Goal: Task Accomplishment & Management: Complete application form

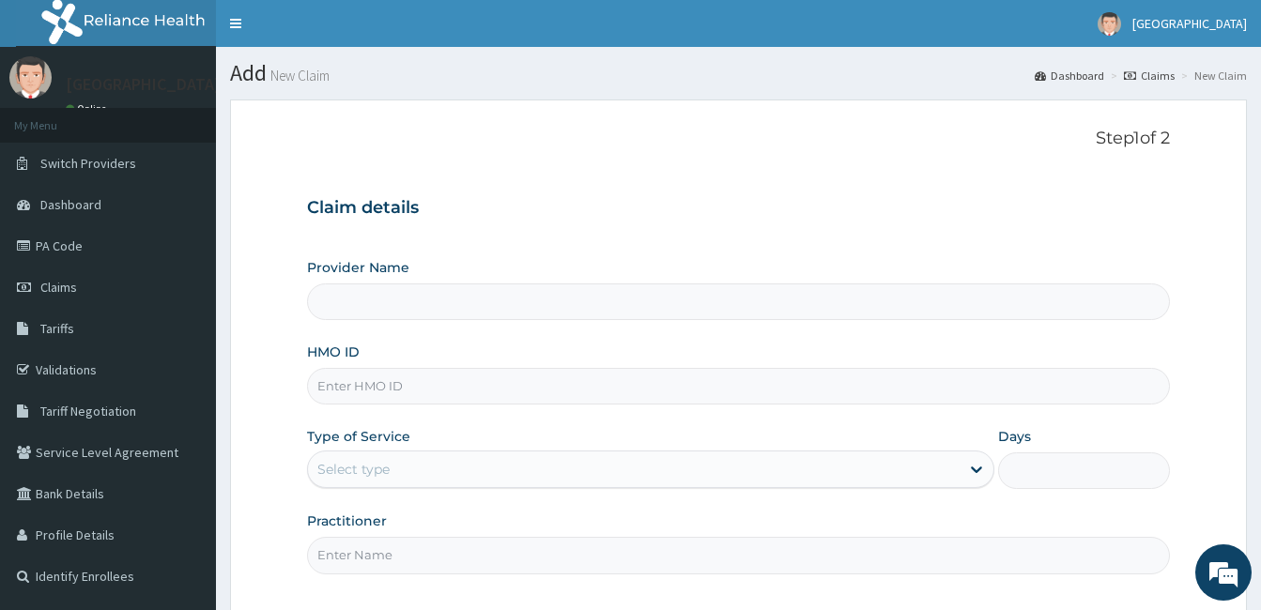
type input "[GEOGRAPHIC_DATA]"
drag, startPoint x: 386, startPoint y: 386, endPoint x: 393, endPoint y: 379, distance: 10.0
click at [386, 386] on input "HMO ID" at bounding box center [738, 386] width 863 height 37
paste input "NEL/10037/A"
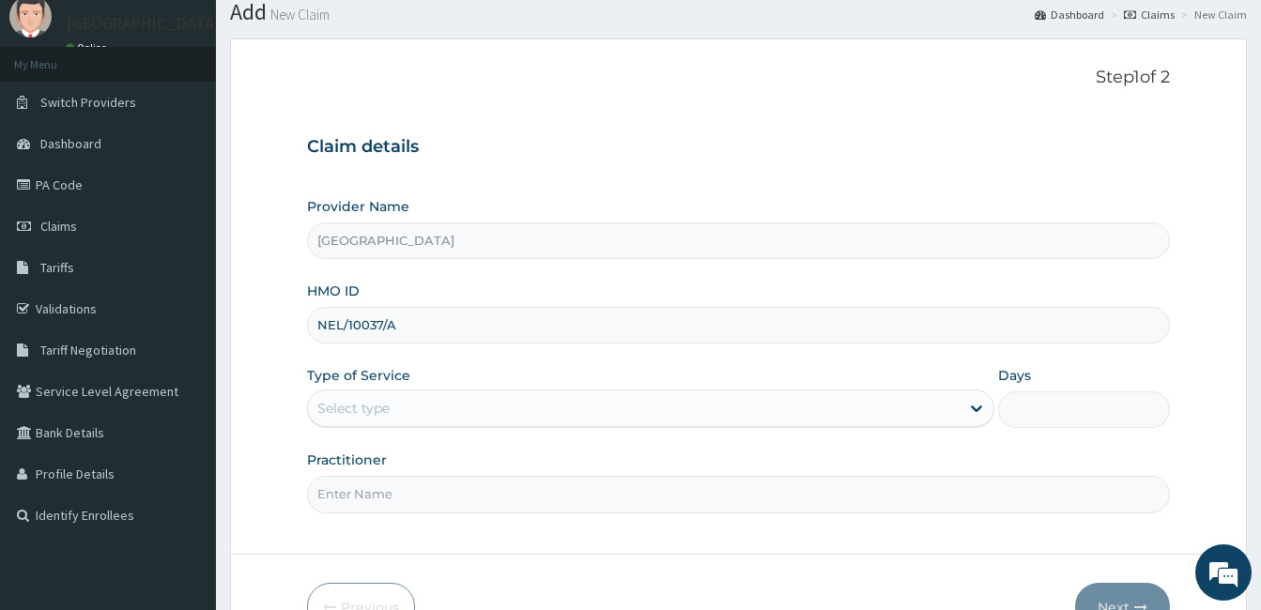
scroll to position [94, 0]
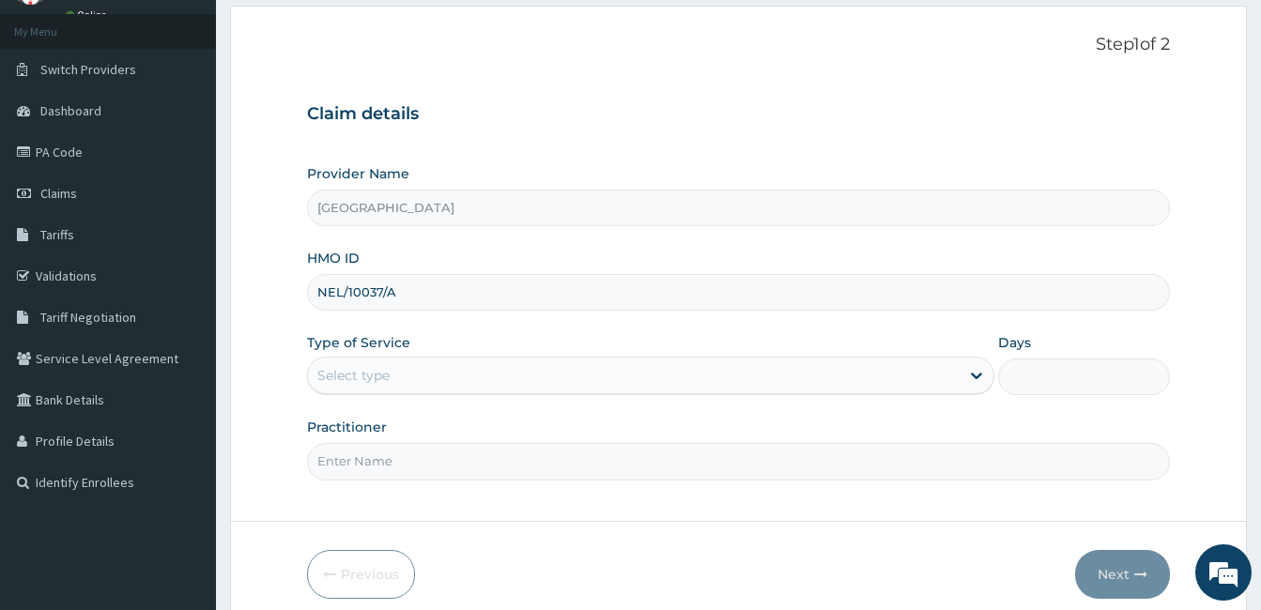
type input "NEL/10037/A"
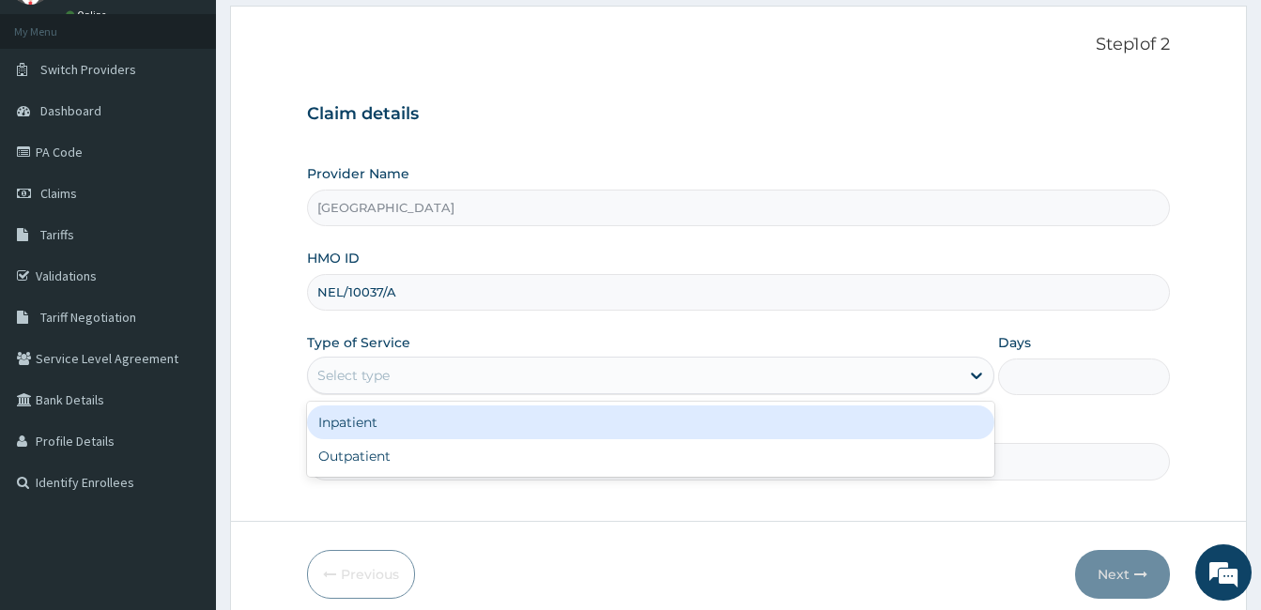
drag, startPoint x: 398, startPoint y: 381, endPoint x: 395, endPoint y: 472, distance: 91.1
click at [398, 382] on div "Select type" at bounding box center [633, 375] width 651 height 30
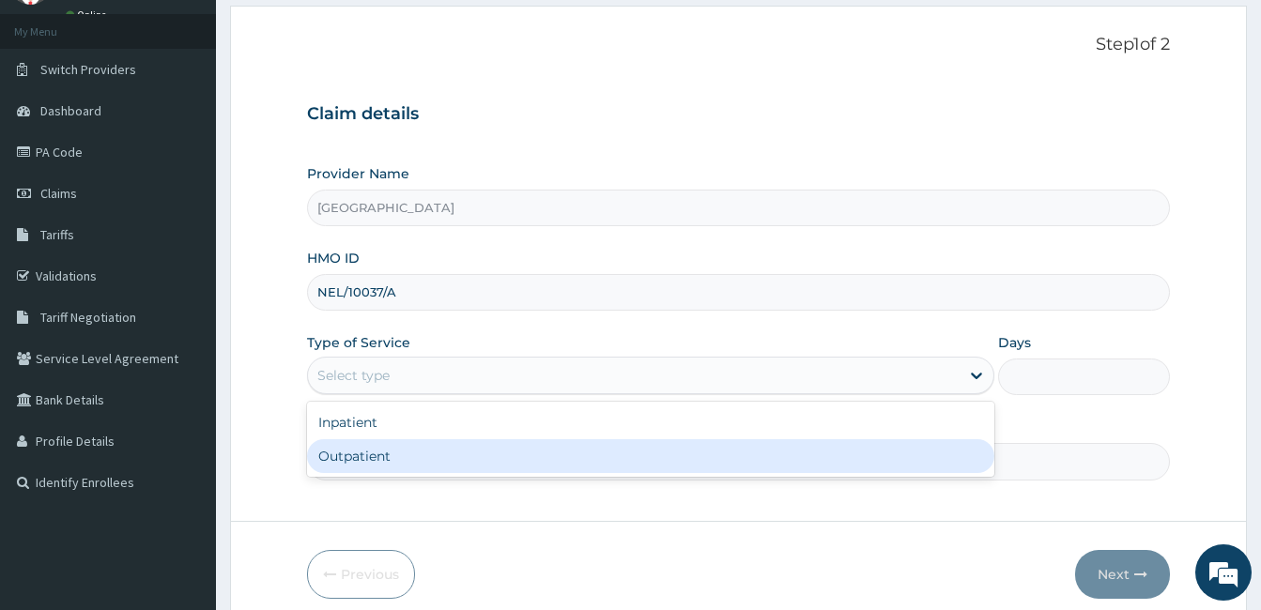
click at [398, 457] on div "Outpatient" at bounding box center [650, 456] width 687 height 34
type input "1"
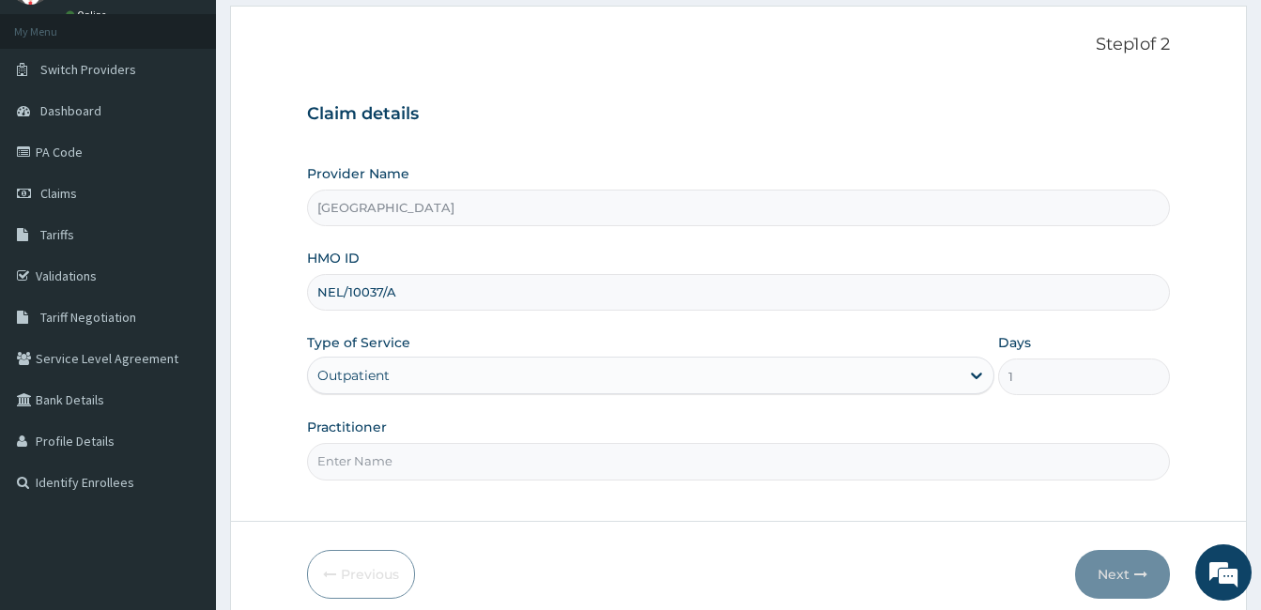
drag, startPoint x: 403, startPoint y: 465, endPoint x: 409, endPoint y: 473, distance: 10.7
click at [405, 466] on input "Practitioner" at bounding box center [738, 461] width 863 height 37
type input "[PERSON_NAME]"
click at [1094, 573] on button "Next" at bounding box center [1122, 574] width 95 height 49
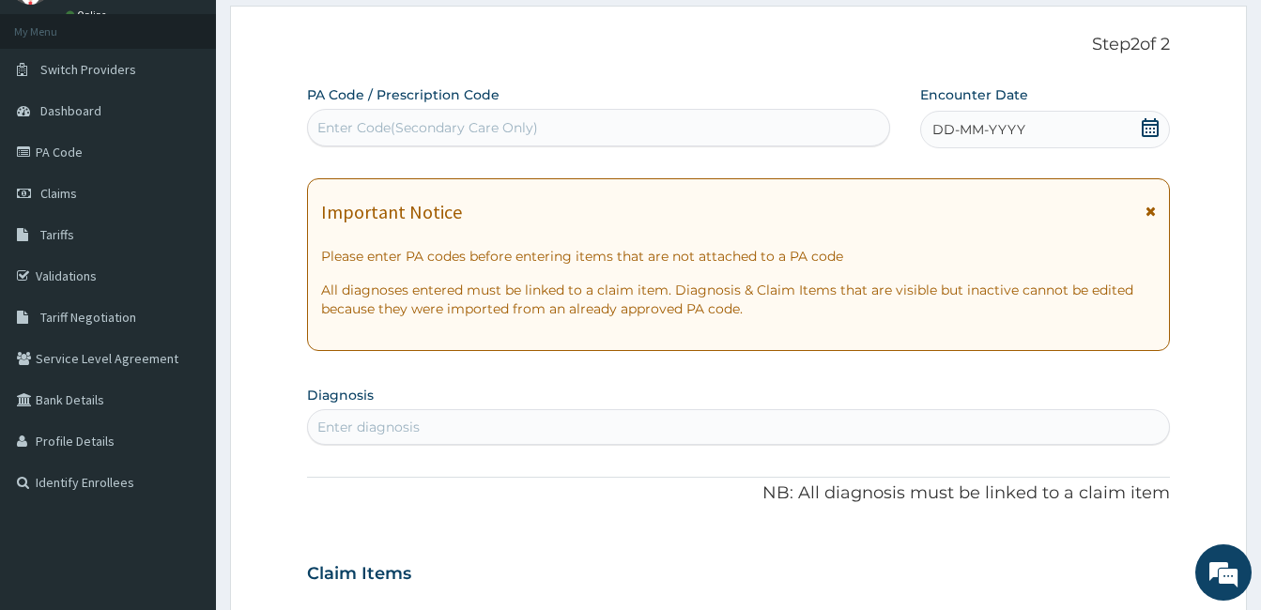
click at [1144, 124] on icon at bounding box center [1149, 127] width 17 height 19
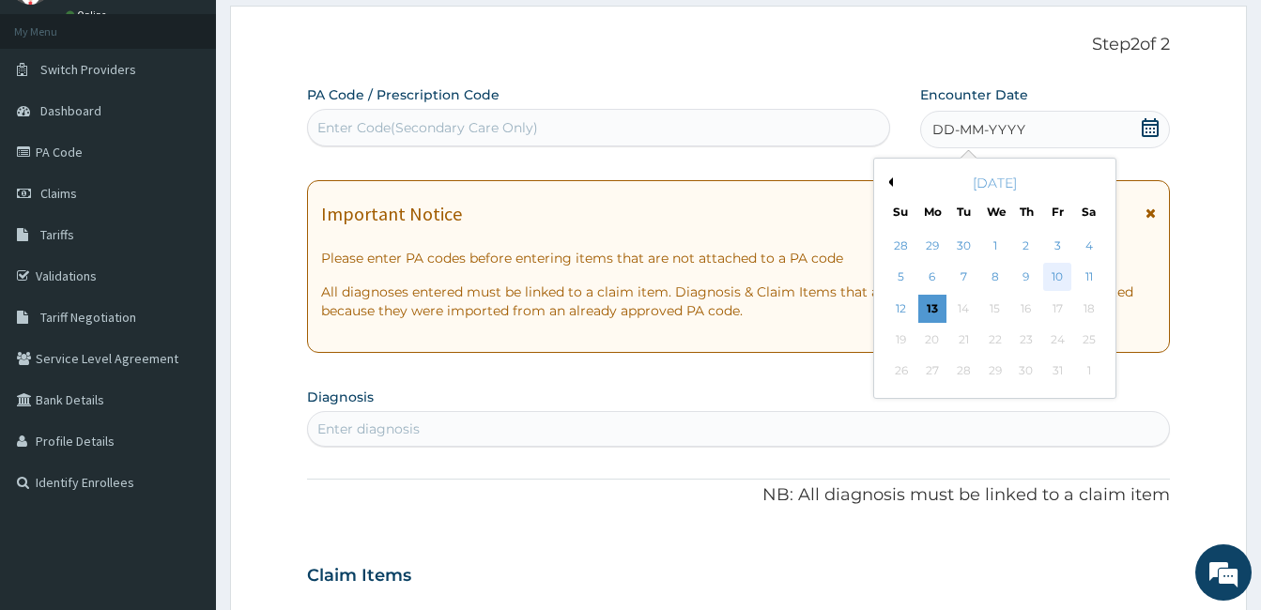
click at [1051, 271] on div "10" at bounding box center [1057, 278] width 28 height 28
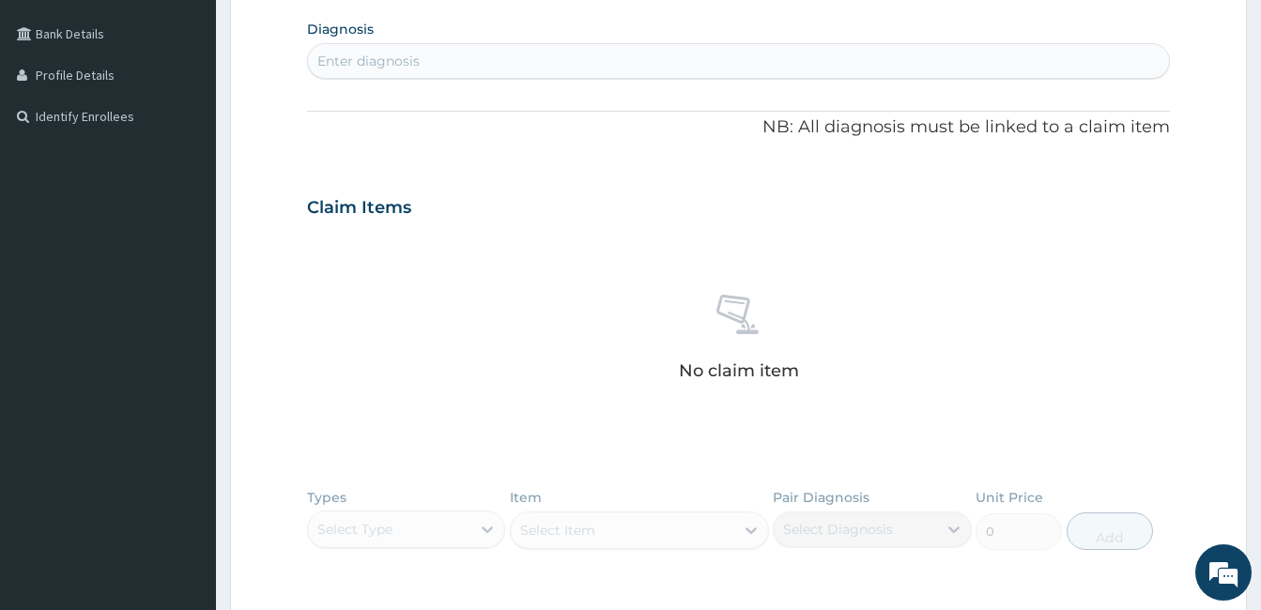
scroll to position [469, 0]
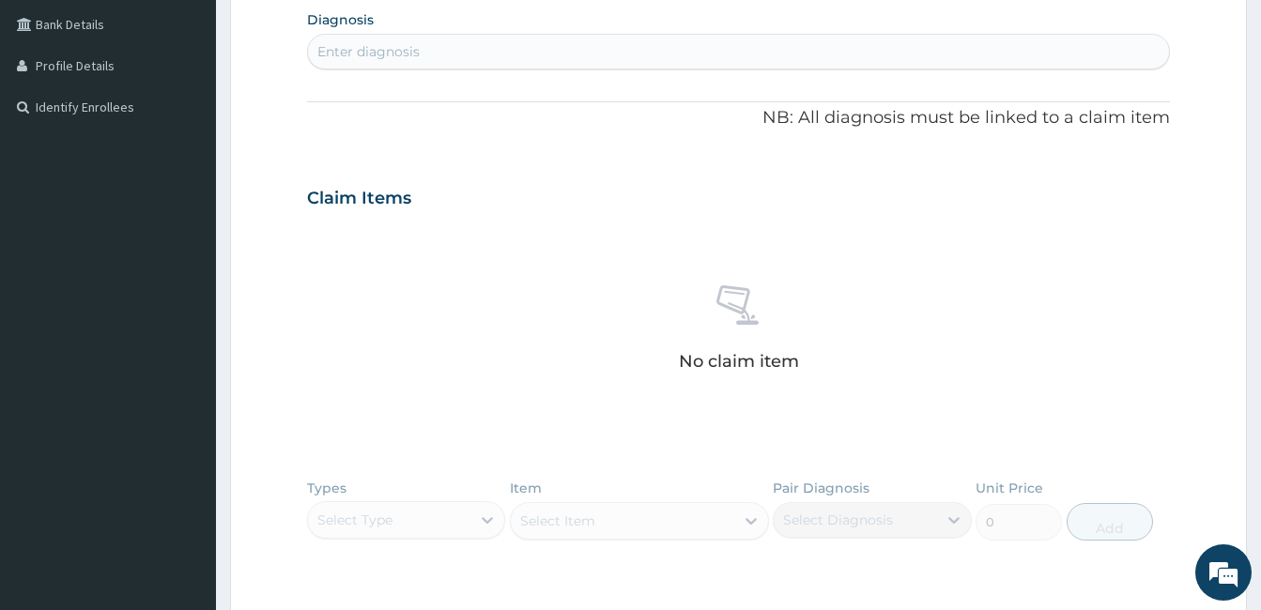
click at [605, 60] on div "Enter diagnosis" at bounding box center [738, 52] width 861 height 30
type input "[MEDICAL_DATA]"
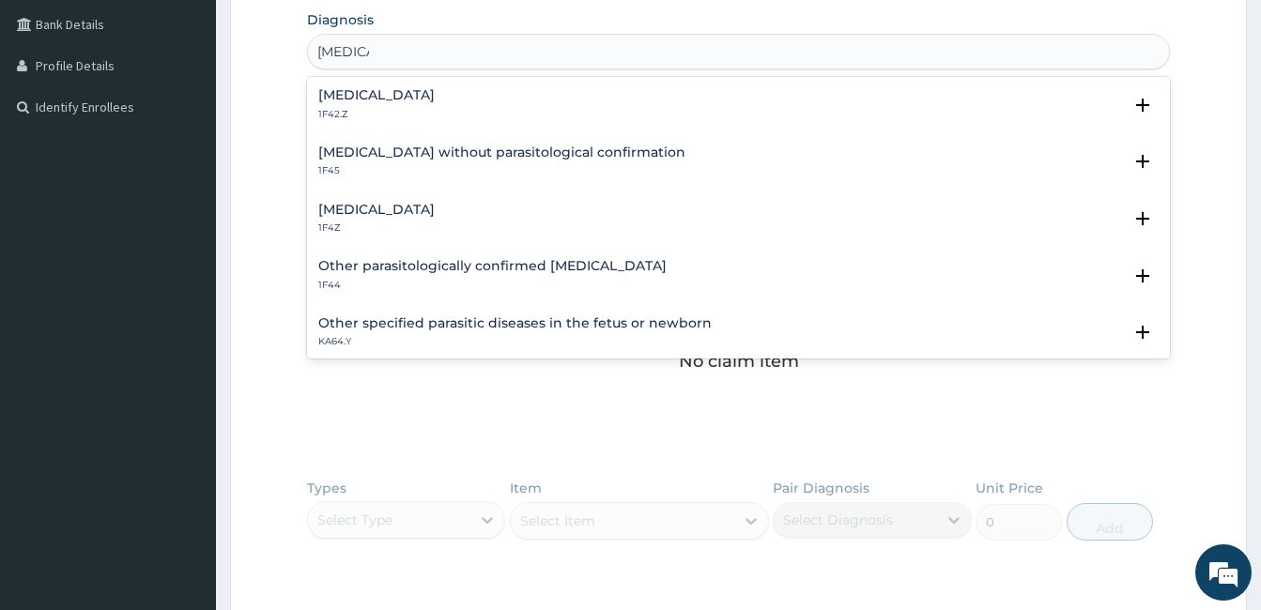
click at [391, 214] on h4 "[MEDICAL_DATA]" at bounding box center [376, 210] width 116 height 14
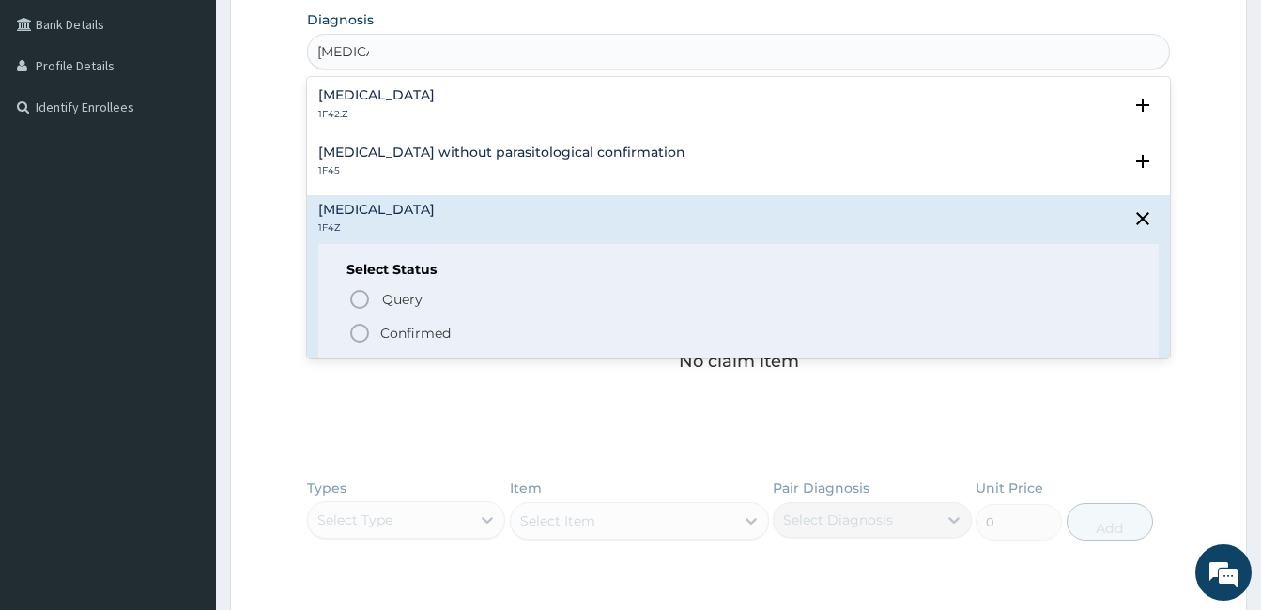
drag, startPoint x: 358, startPoint y: 330, endPoint x: 568, endPoint y: 554, distance: 306.8
click at [359, 329] on icon "status option filled" at bounding box center [359, 333] width 23 height 23
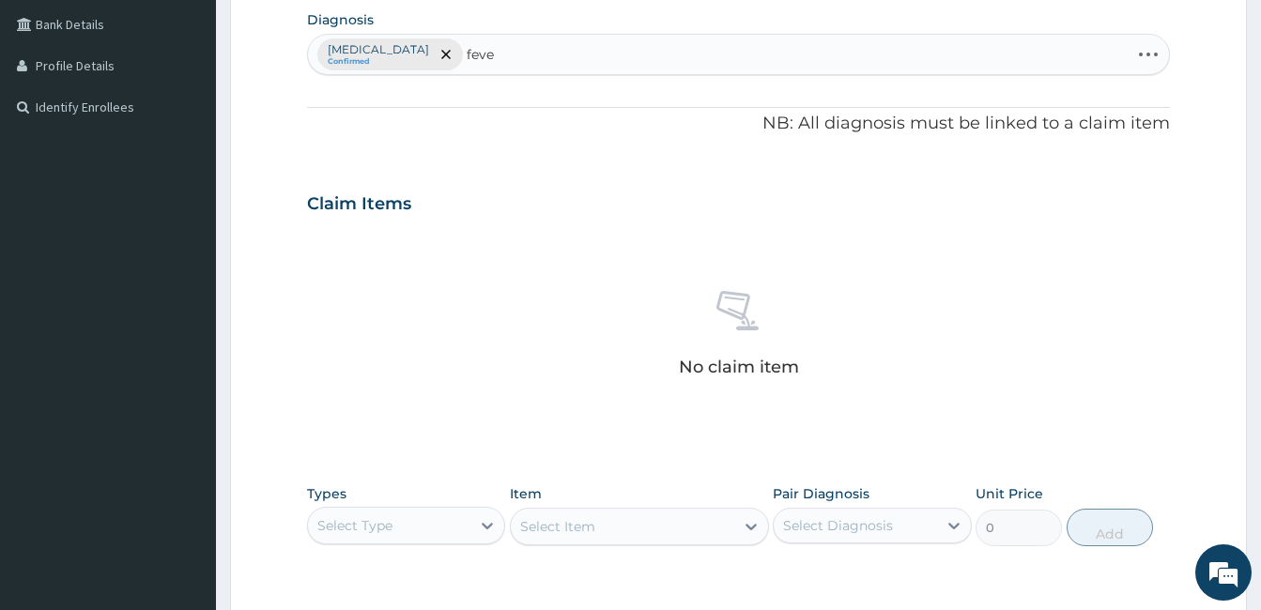
type input "fever"
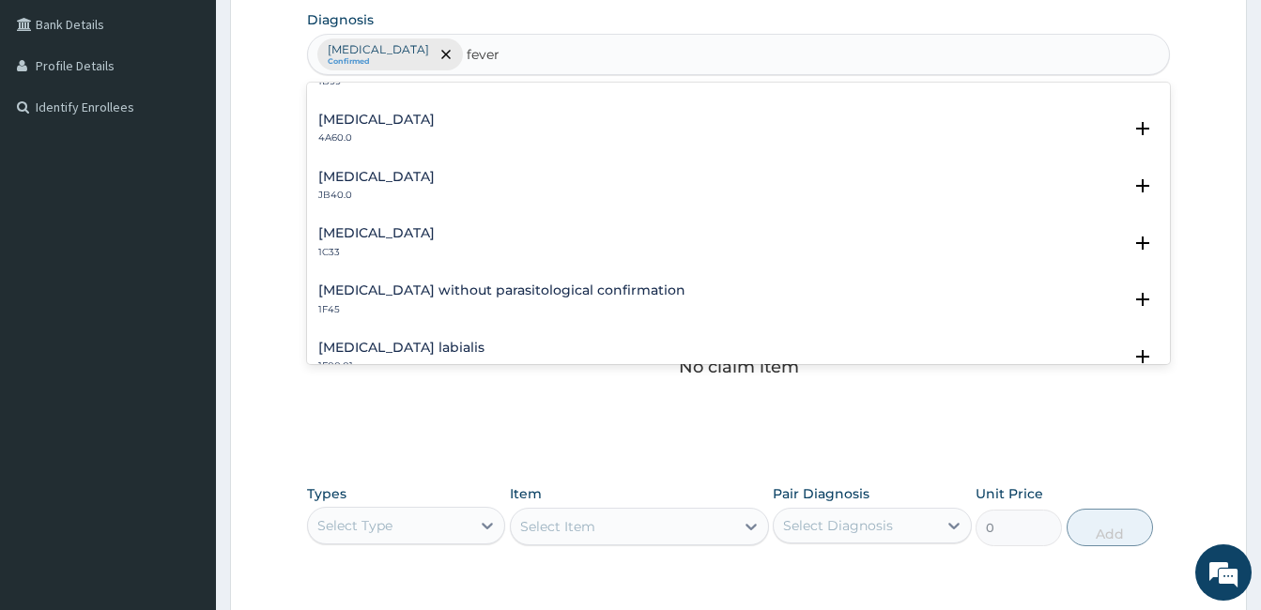
scroll to position [188, 0]
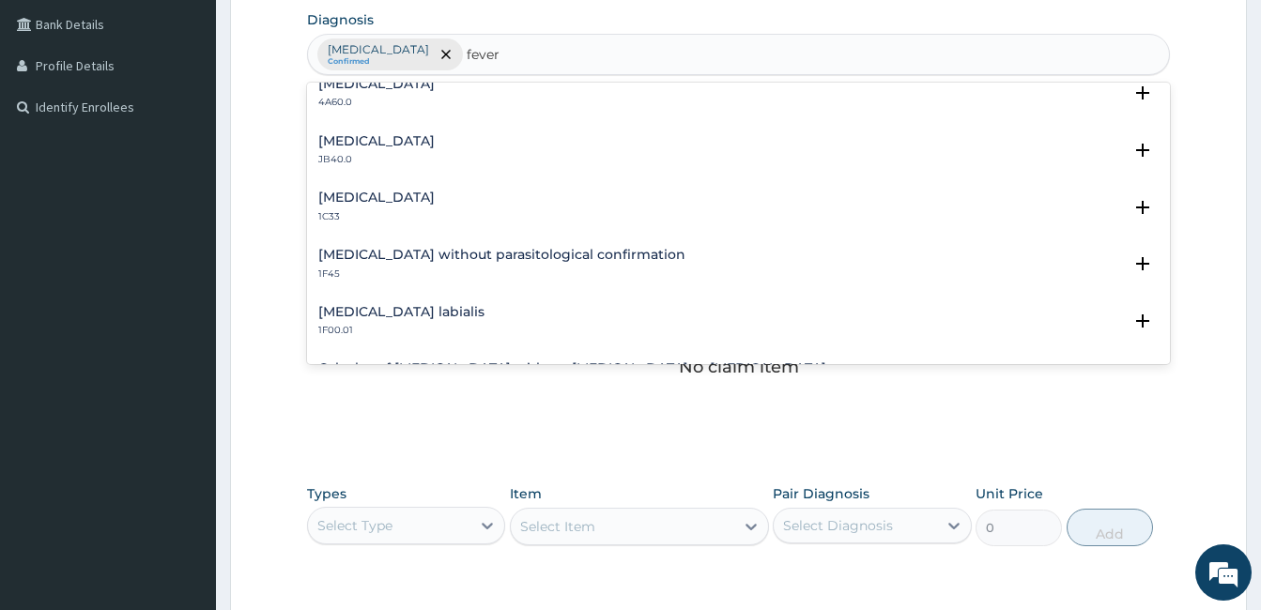
click at [355, 210] on p "1C33" at bounding box center [376, 216] width 116 height 13
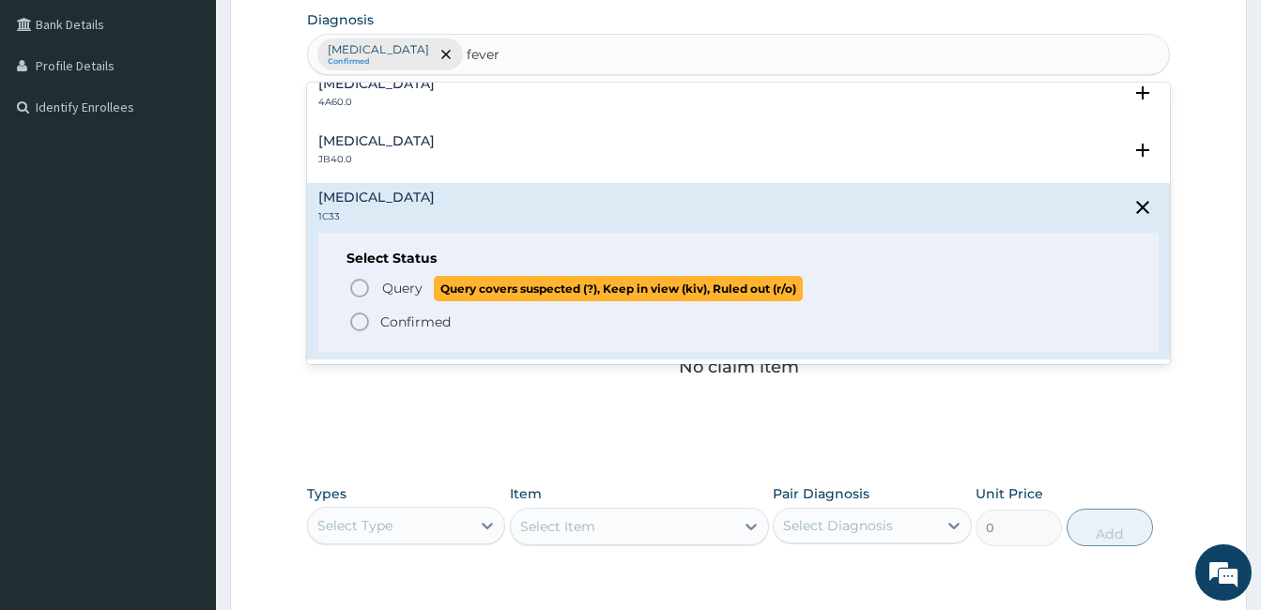
click at [358, 287] on icon "status option query" at bounding box center [359, 288] width 23 height 23
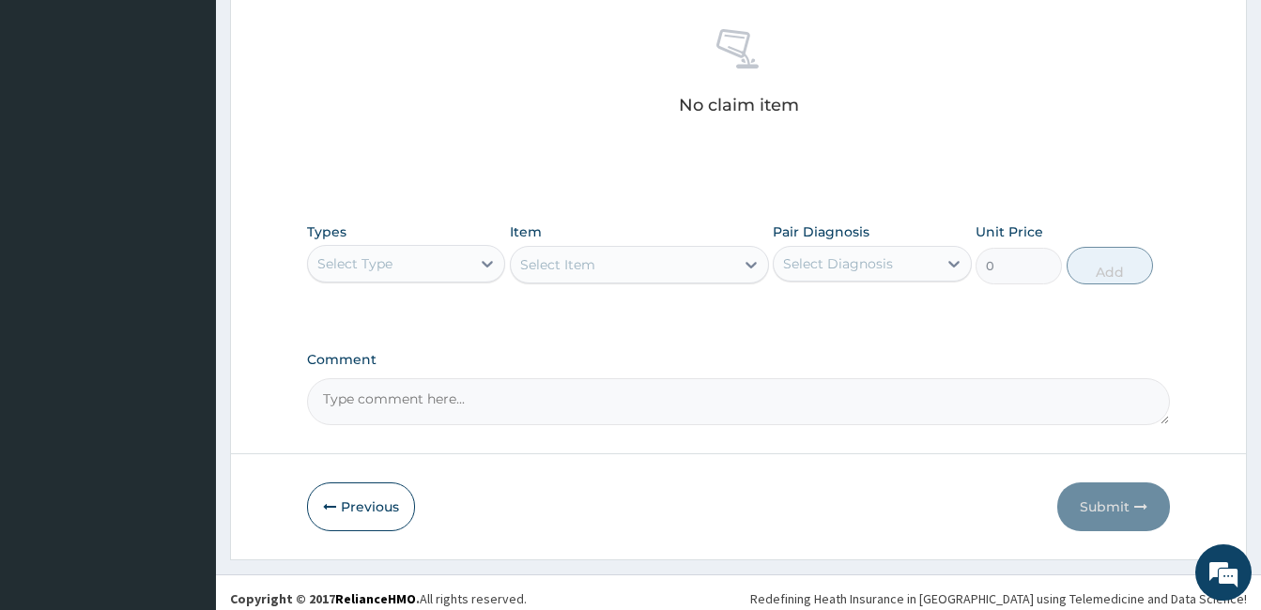
scroll to position [743, 0]
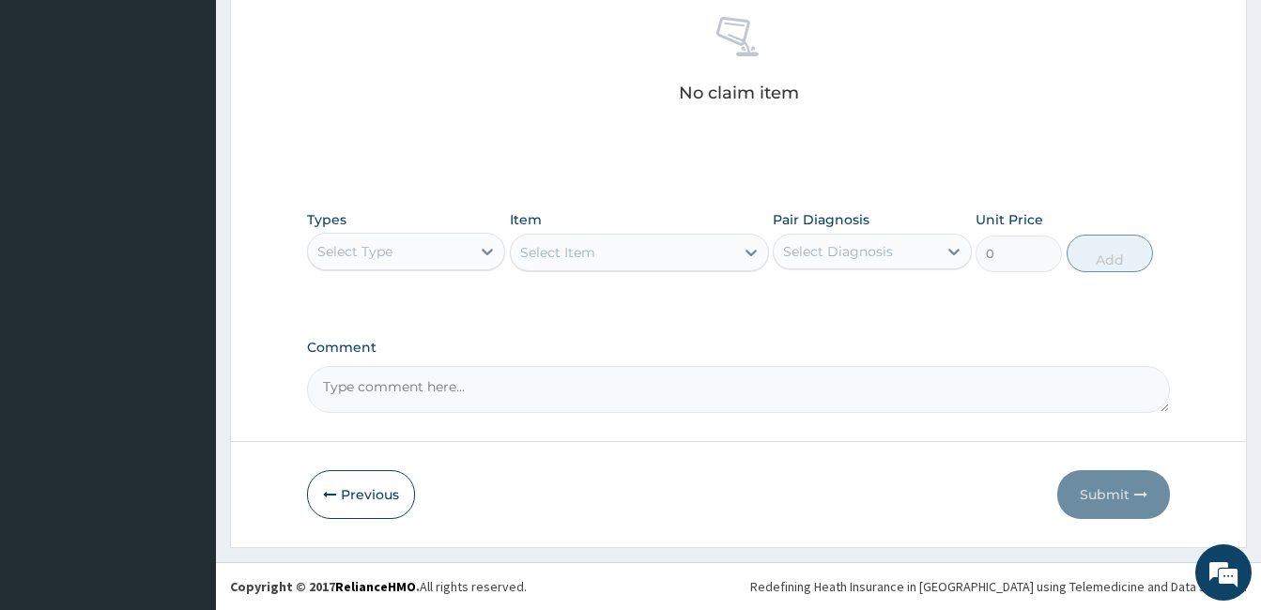
click at [443, 259] on div "Select Type" at bounding box center [389, 252] width 162 height 30
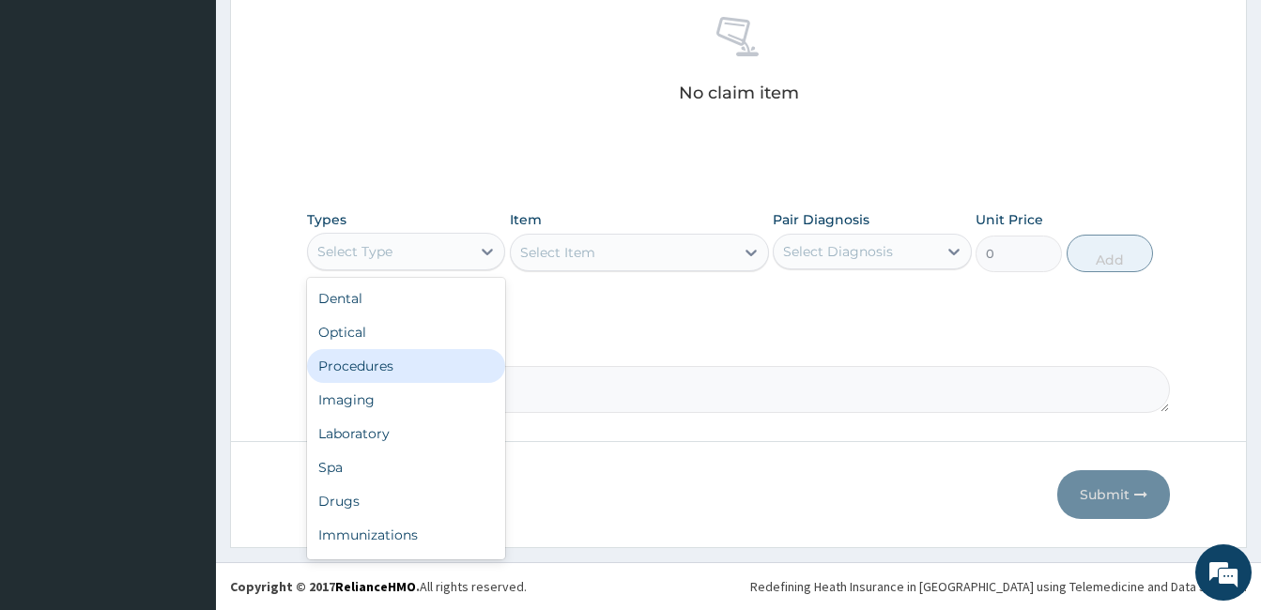
click at [402, 373] on div "Procedures" at bounding box center [406, 366] width 198 height 34
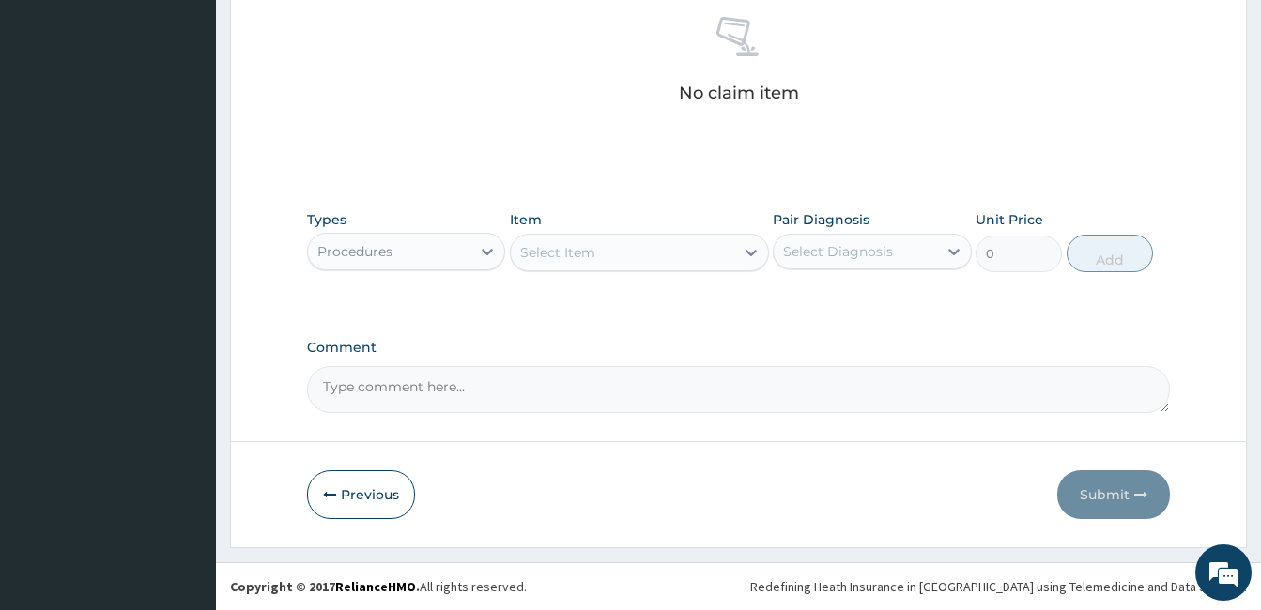
click at [647, 239] on div "Select Item" at bounding box center [622, 252] width 223 height 30
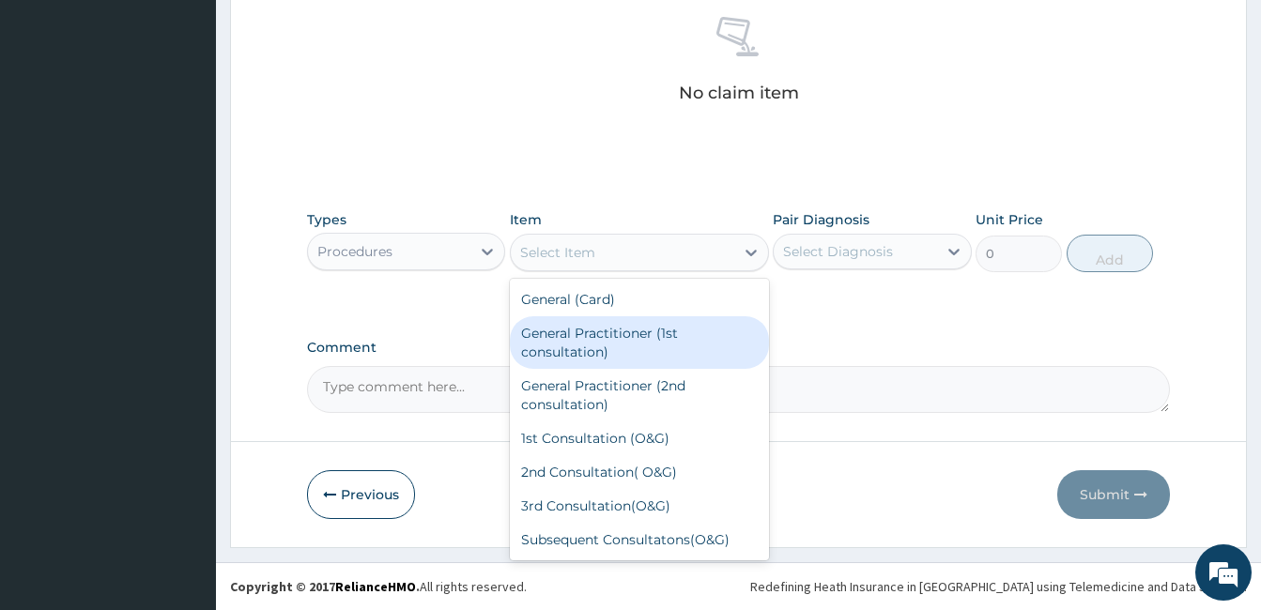
click at [670, 334] on div "General Practitioner (1st consultation)" at bounding box center [639, 342] width 259 height 53
type input "1500"
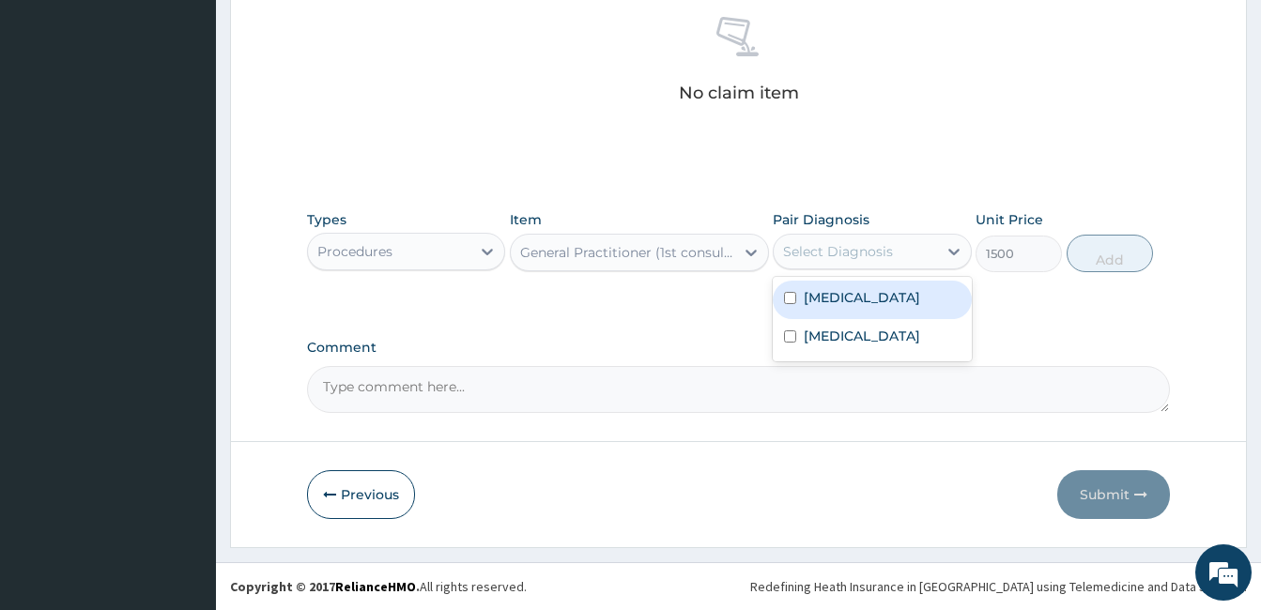
click at [859, 254] on div "Select Diagnosis" at bounding box center [838, 251] width 110 height 19
drag, startPoint x: 853, startPoint y: 316, endPoint x: 850, endPoint y: 331, distance: 15.3
click at [852, 316] on div "[MEDICAL_DATA]" at bounding box center [871, 300] width 198 height 38
checkbox input "true"
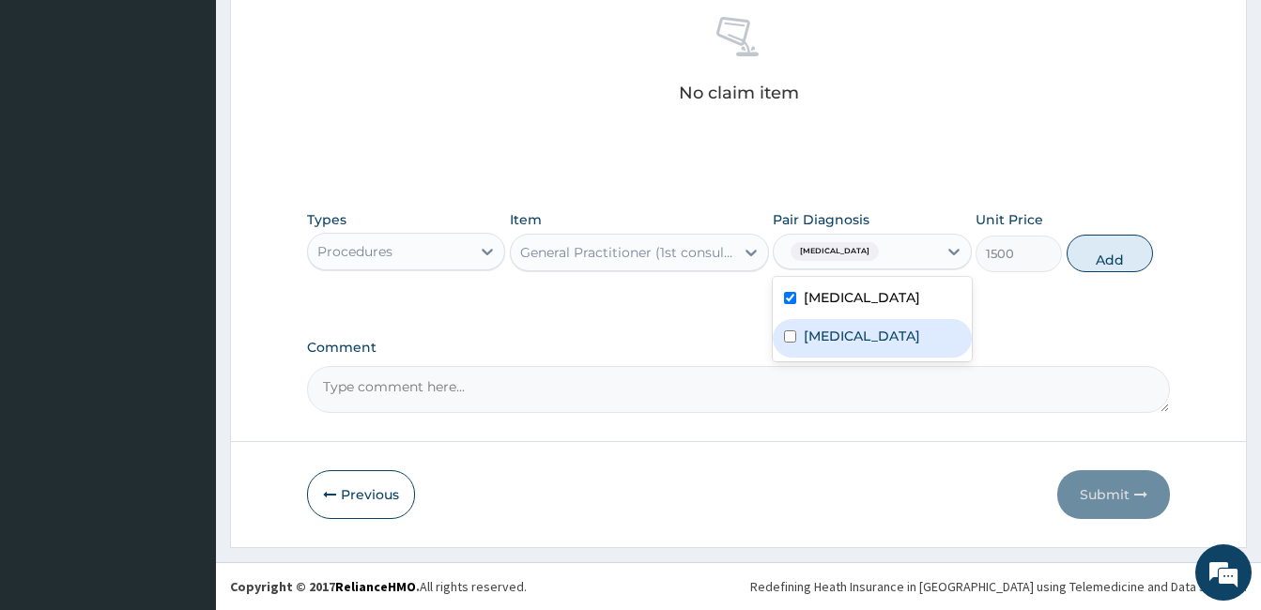
drag, startPoint x: 846, startPoint y: 336, endPoint x: 994, endPoint y: 316, distance: 149.6
click at [847, 337] on label "[MEDICAL_DATA]" at bounding box center [861, 336] width 116 height 19
checkbox input "true"
click at [1090, 249] on button "Add" at bounding box center [1109, 254] width 86 height 38
type input "0"
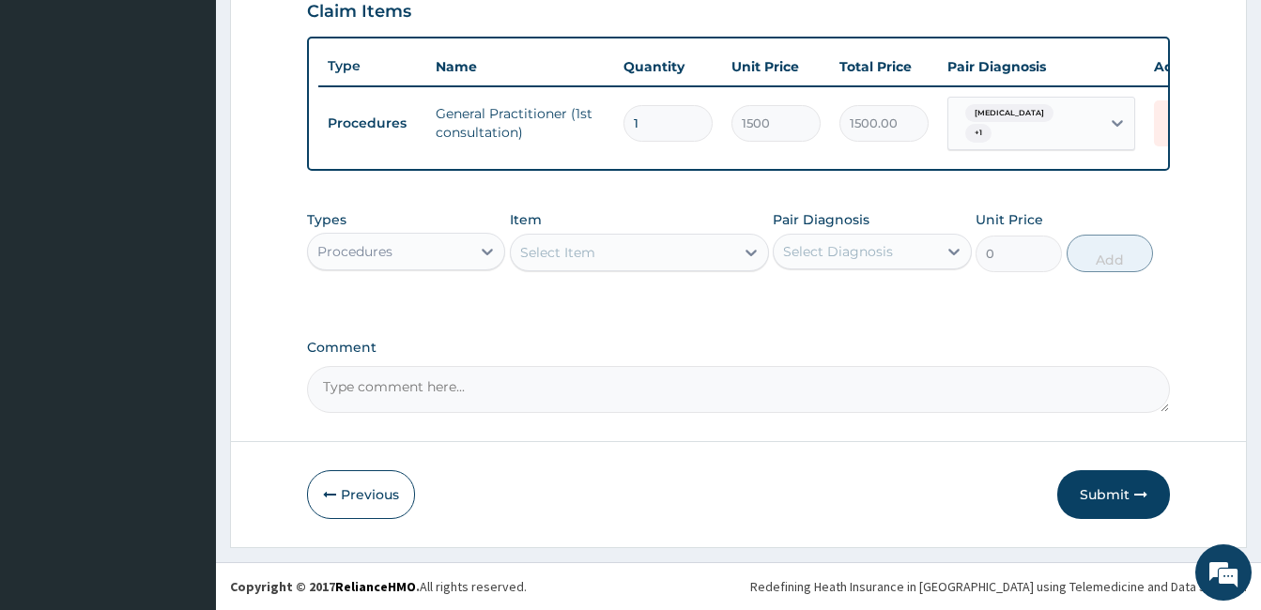
scroll to position [676, 0]
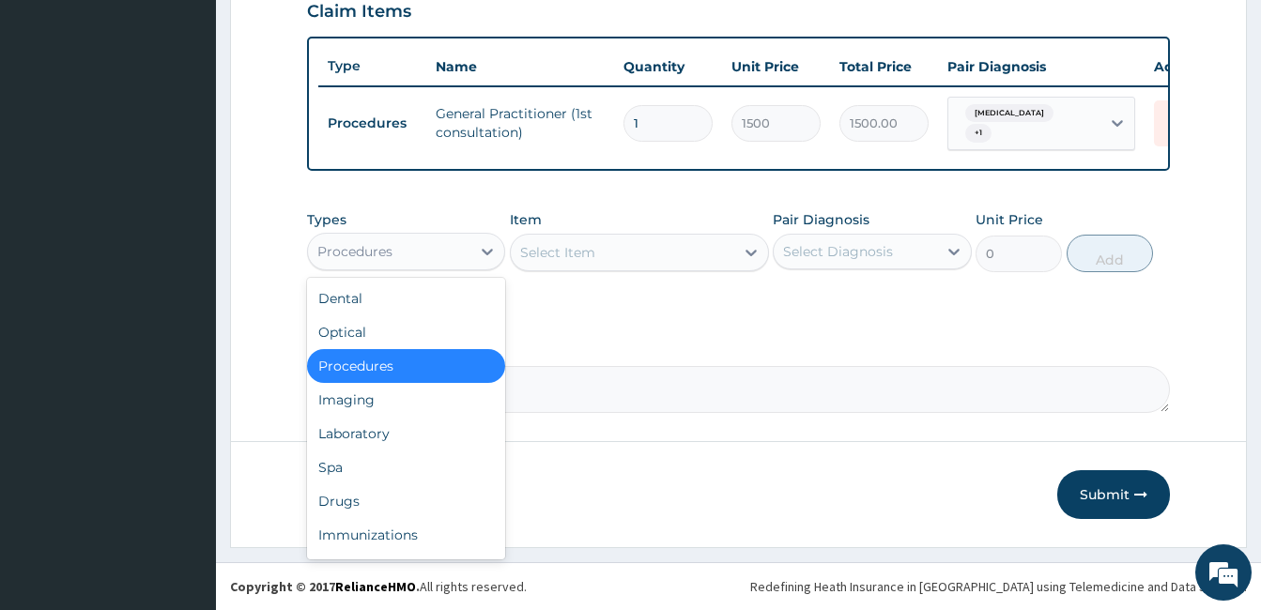
click at [423, 257] on div "Procedures" at bounding box center [389, 252] width 162 height 30
click at [380, 437] on div "Laboratory" at bounding box center [406, 434] width 198 height 34
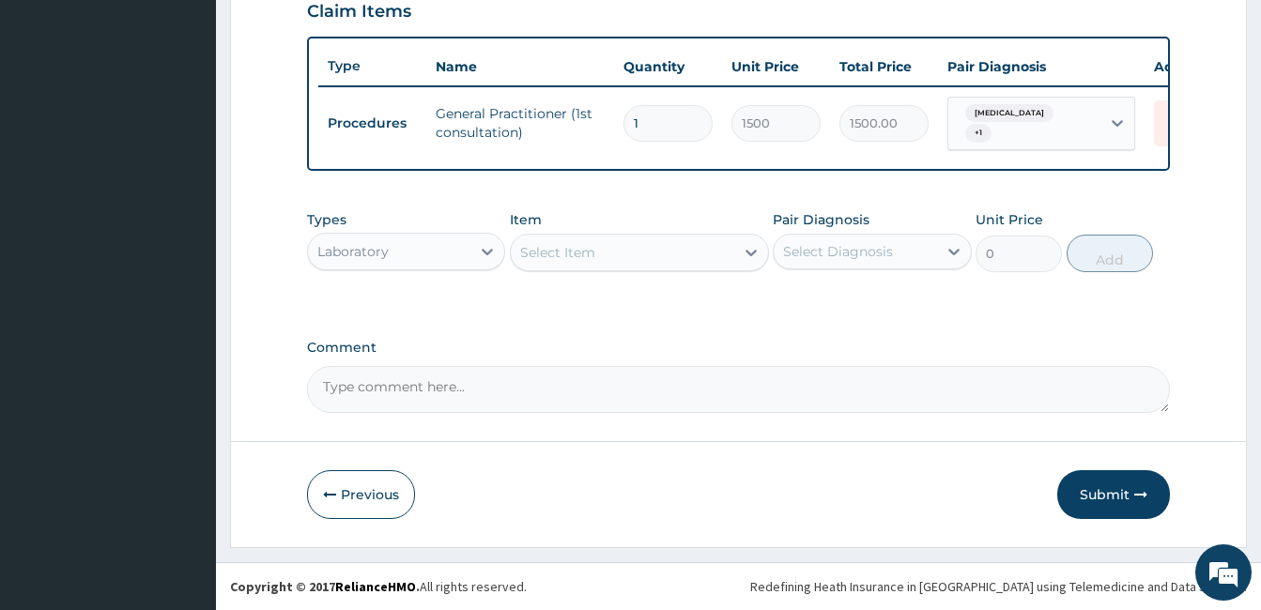
click at [656, 254] on div "Select Item" at bounding box center [622, 252] width 223 height 30
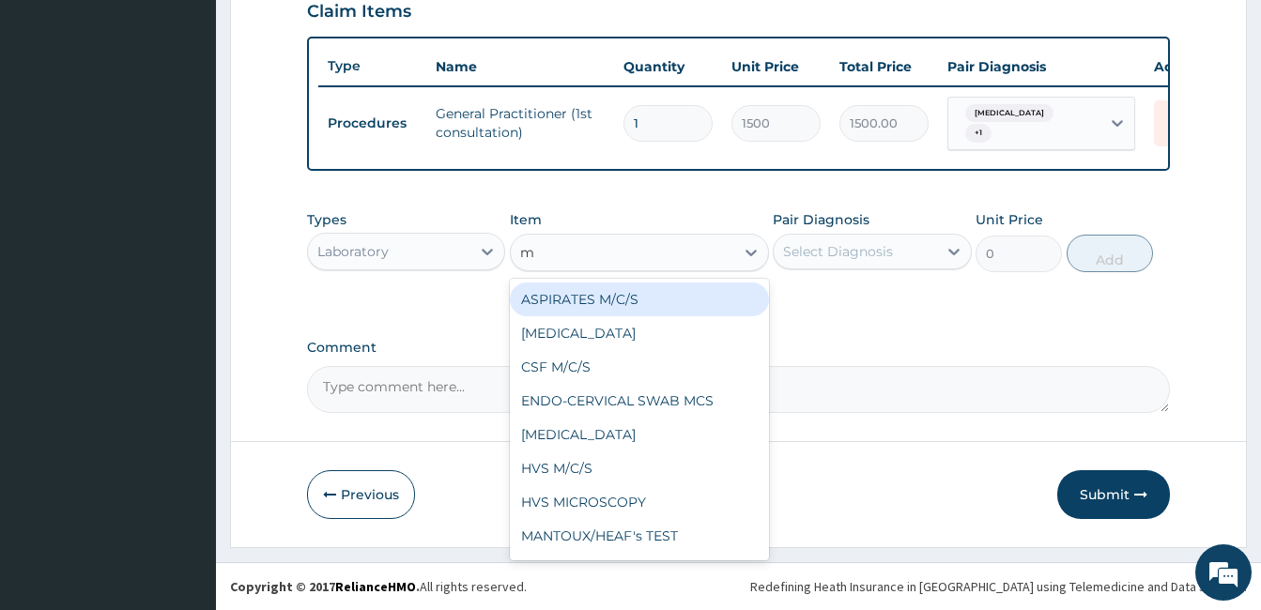
type input "mp"
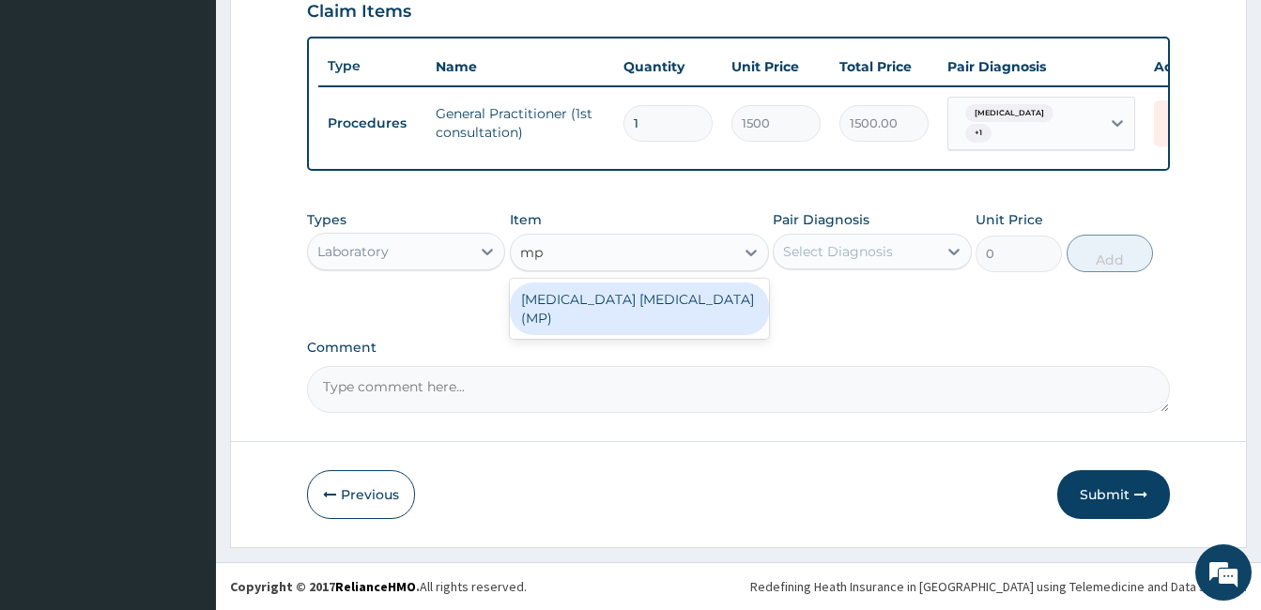
click at [646, 294] on div "[MEDICAL_DATA] [MEDICAL_DATA] (MP)" at bounding box center [639, 309] width 259 height 53
type input "560"
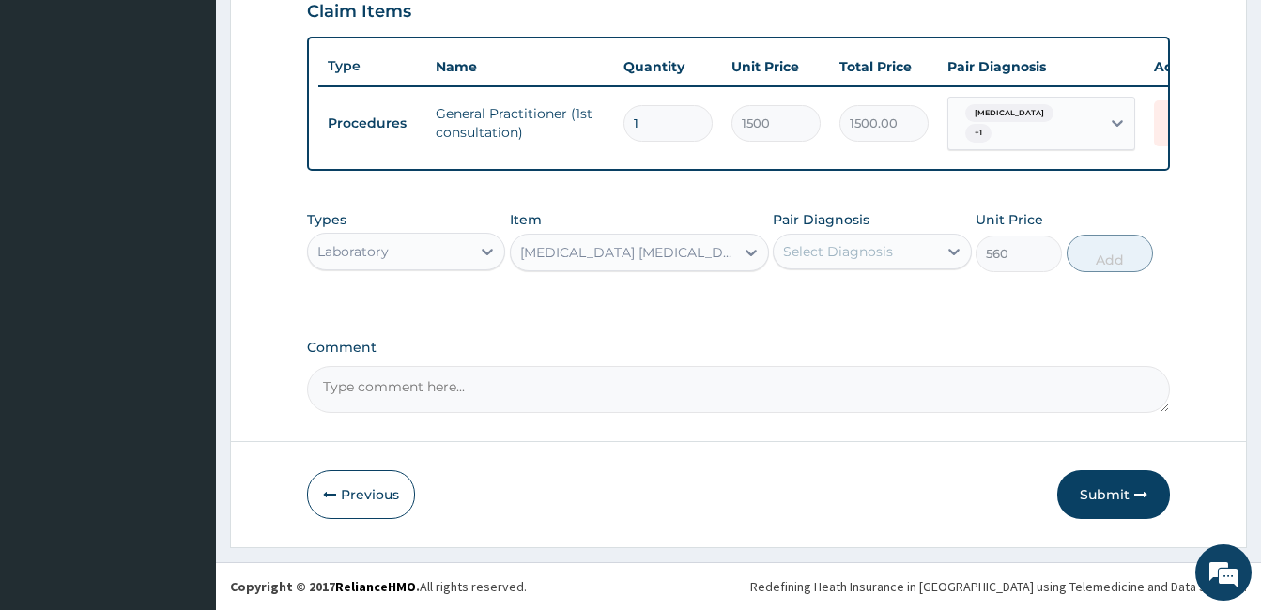
click at [884, 264] on div "Select Diagnosis" at bounding box center [854, 252] width 162 height 30
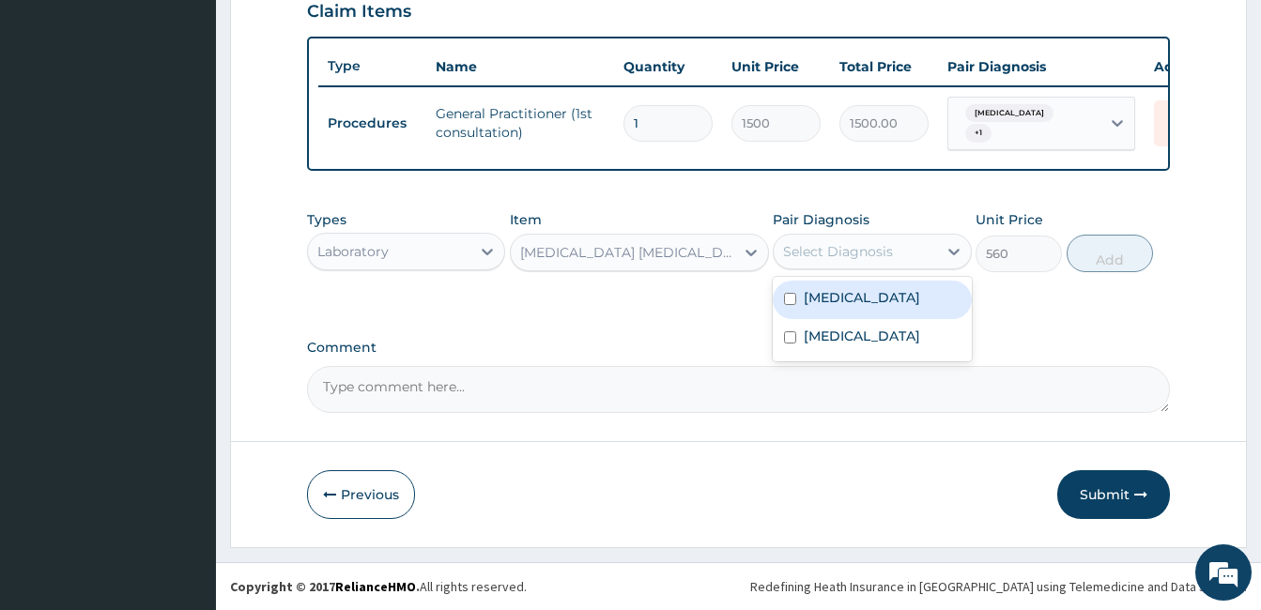
drag, startPoint x: 875, startPoint y: 295, endPoint x: 990, endPoint y: 264, distance: 119.5
click at [876, 295] on label "[MEDICAL_DATA]" at bounding box center [861, 297] width 116 height 19
checkbox input "true"
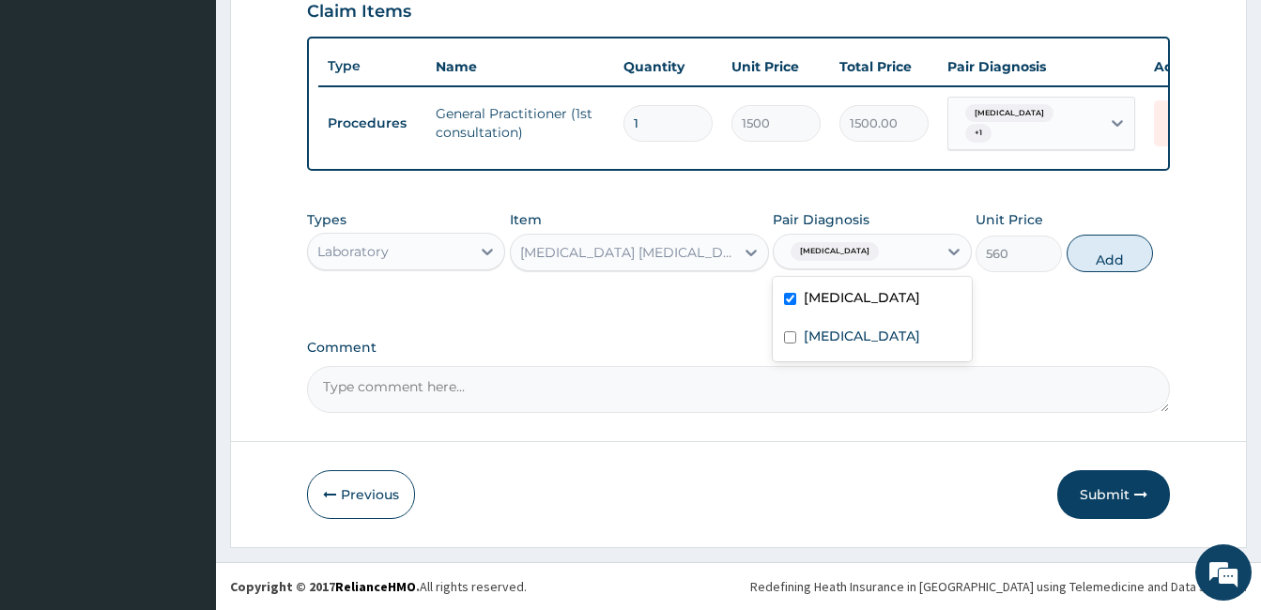
drag, startPoint x: 1110, startPoint y: 259, endPoint x: 799, endPoint y: 293, distance: 313.5
click at [1107, 259] on button "Add" at bounding box center [1109, 254] width 86 height 38
type input "0"
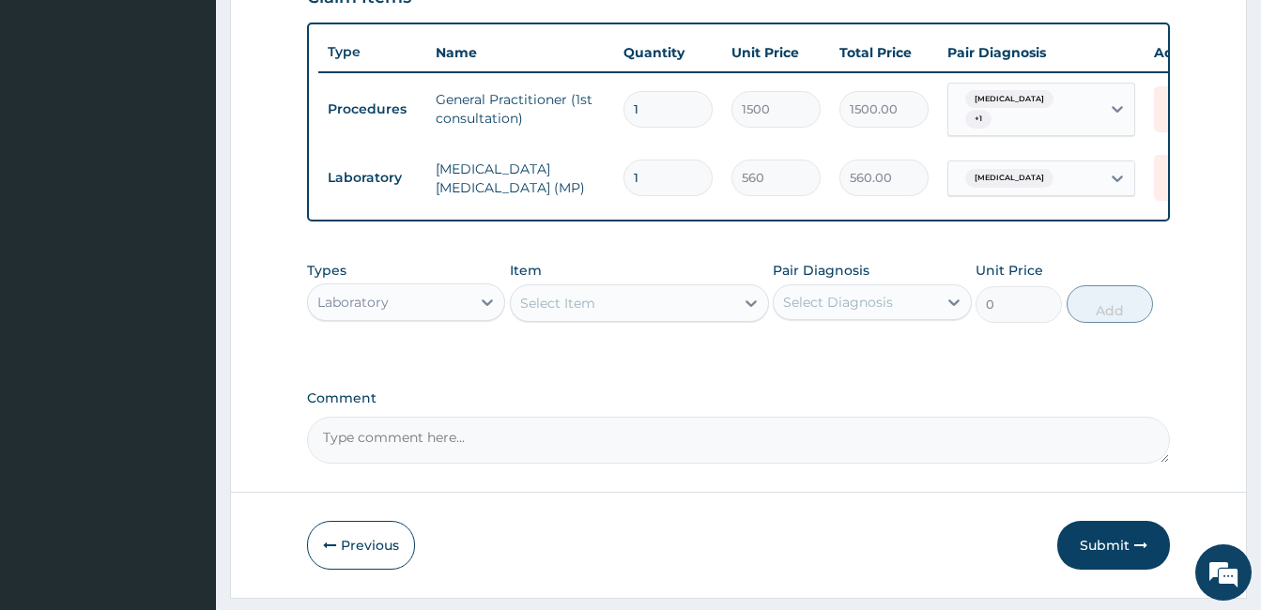
click at [596, 314] on div "Select Item" at bounding box center [622, 303] width 223 height 30
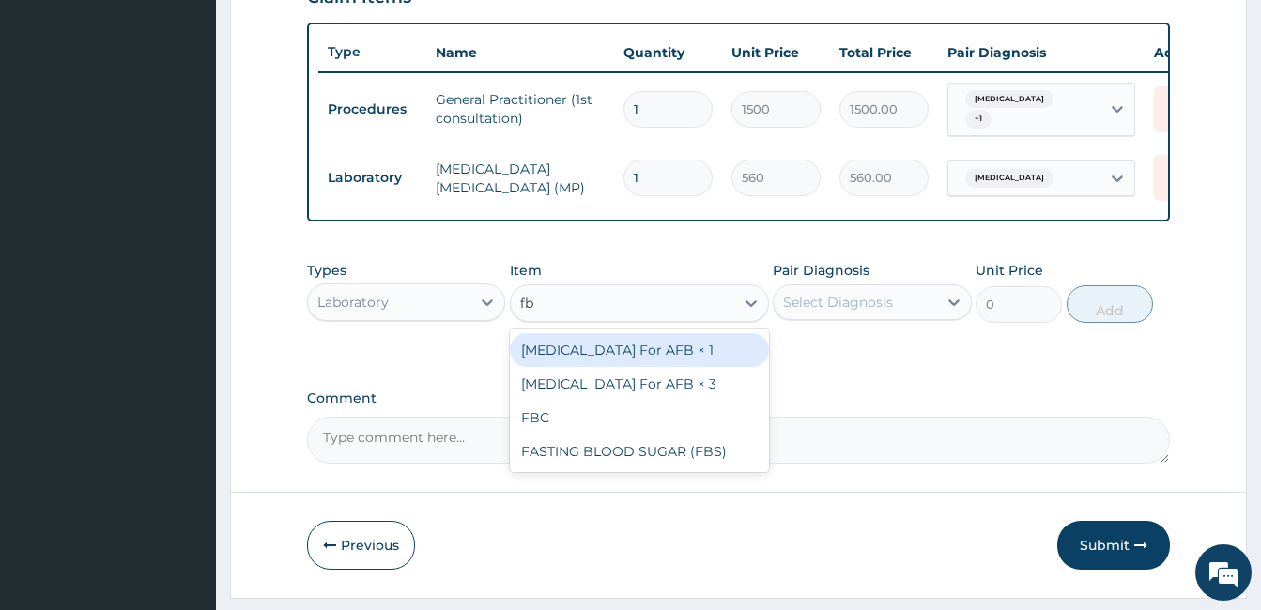
type input "fbc"
drag, startPoint x: 571, startPoint y: 366, endPoint x: 769, endPoint y: 333, distance: 200.8
click at [572, 367] on div "FBC" at bounding box center [639, 350] width 259 height 34
type input "1600"
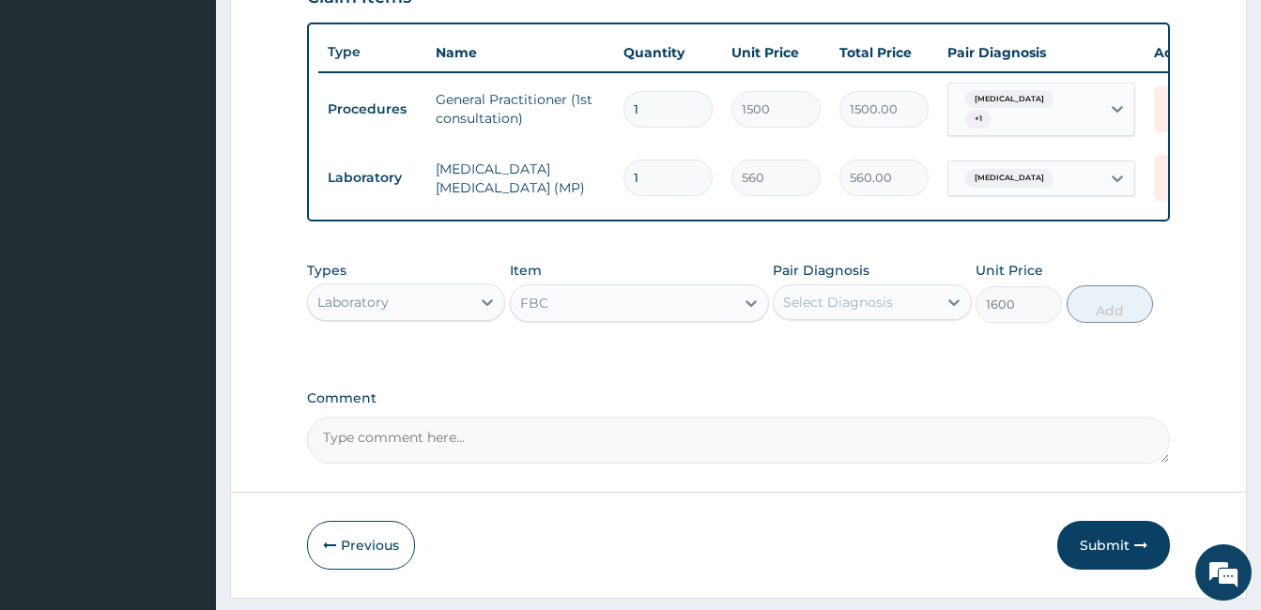
click at [896, 298] on div "Select Diagnosis" at bounding box center [871, 302] width 198 height 36
click at [858, 358] on label "[MEDICAL_DATA]" at bounding box center [861, 348] width 116 height 19
checkbox input "true"
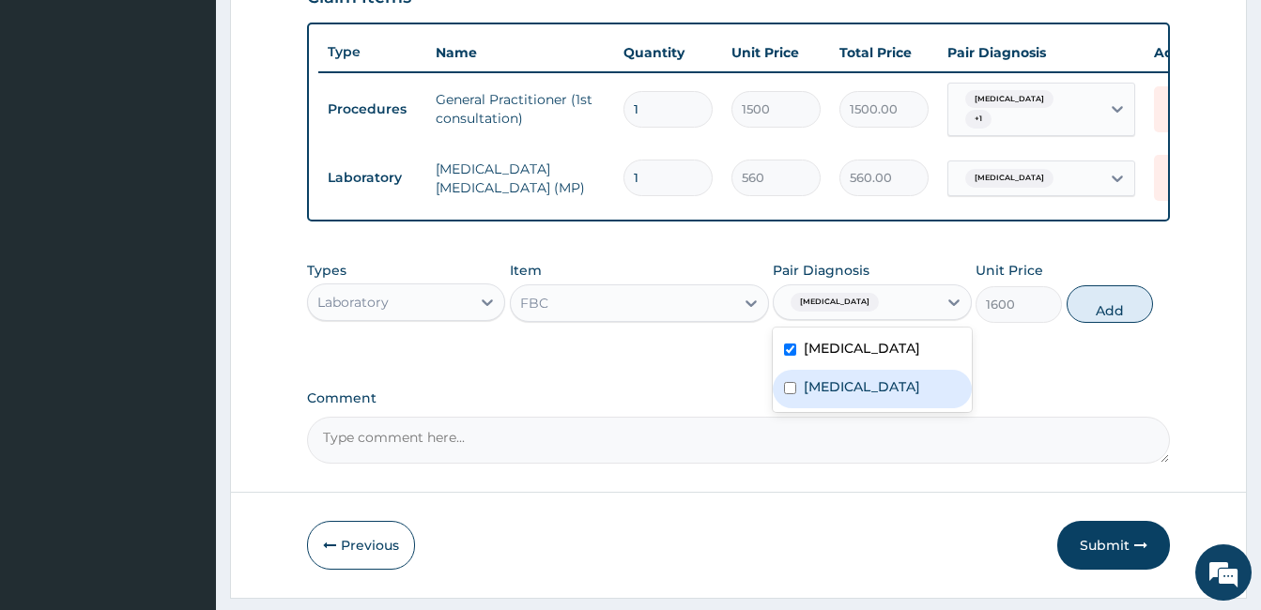
drag, startPoint x: 840, startPoint y: 396, endPoint x: 1005, endPoint y: 359, distance: 169.2
click at [841, 396] on label "[MEDICAL_DATA]" at bounding box center [861, 386] width 116 height 19
checkbox input "true"
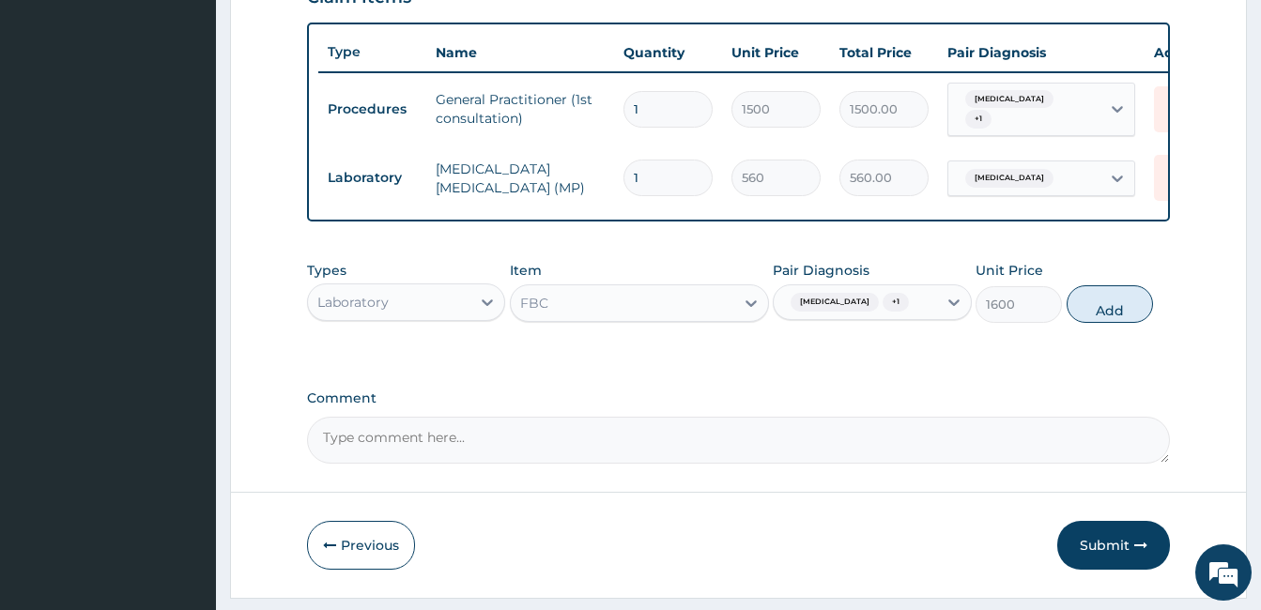
drag, startPoint x: 1083, startPoint y: 327, endPoint x: 673, endPoint y: 319, distance: 410.3
click at [1077, 323] on button "Add" at bounding box center [1109, 304] width 86 height 38
type input "0"
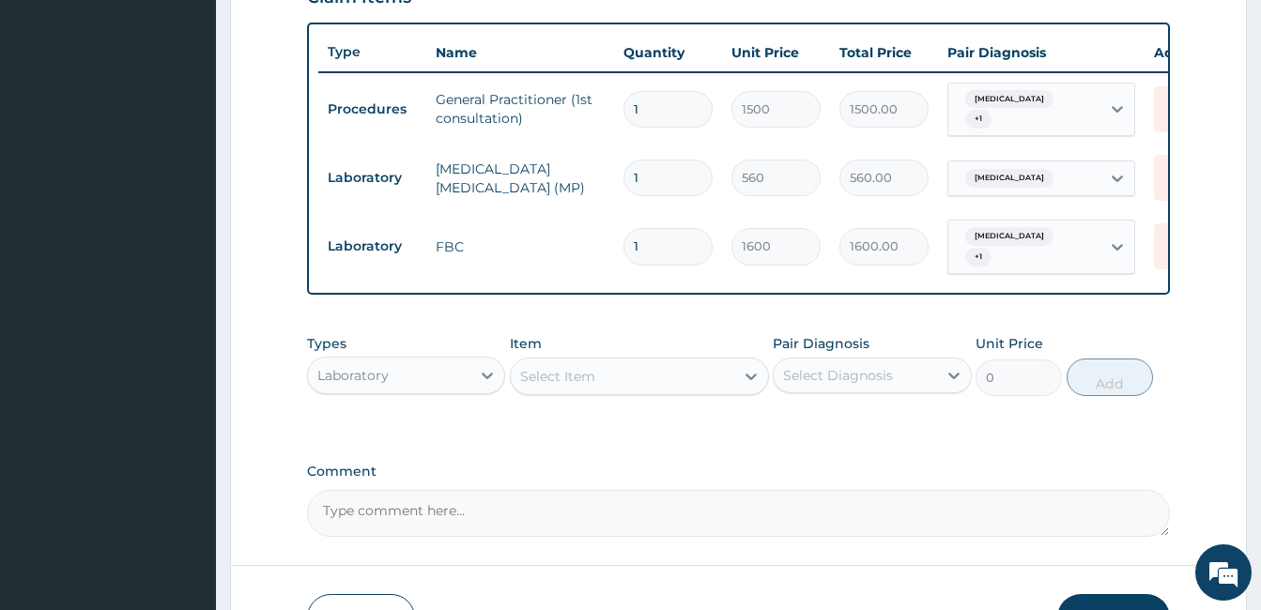
drag, startPoint x: 424, startPoint y: 375, endPoint x: 416, endPoint y: 396, distance: 22.3
click at [422, 383] on div "Laboratory" at bounding box center [389, 375] width 162 height 30
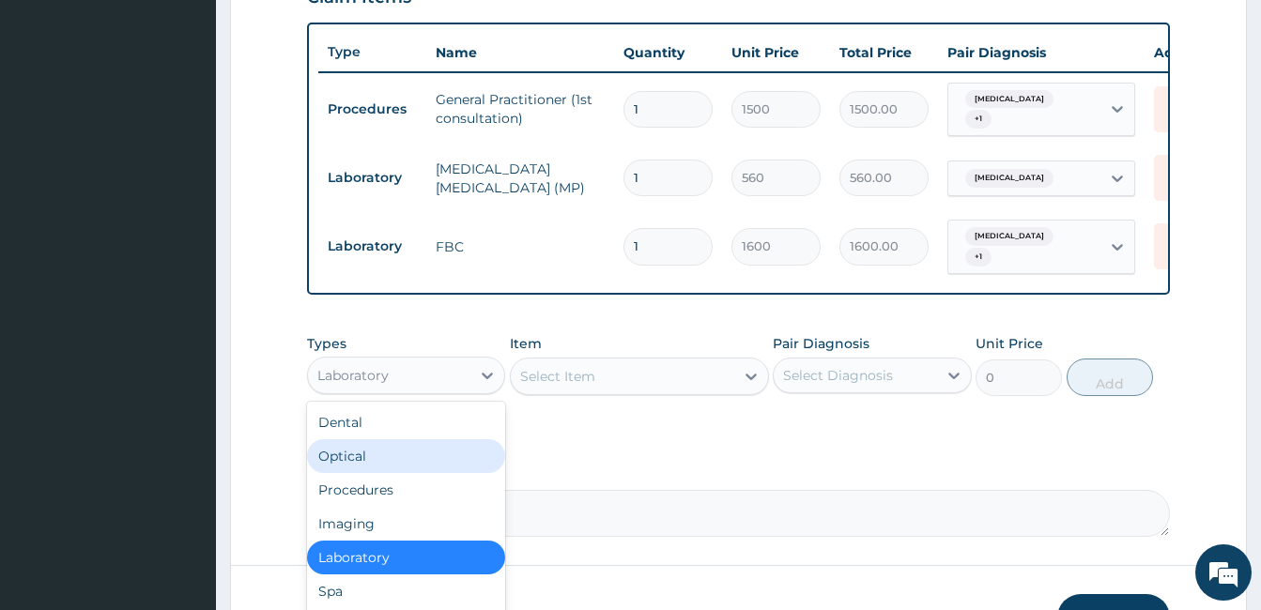
scroll to position [814, 0]
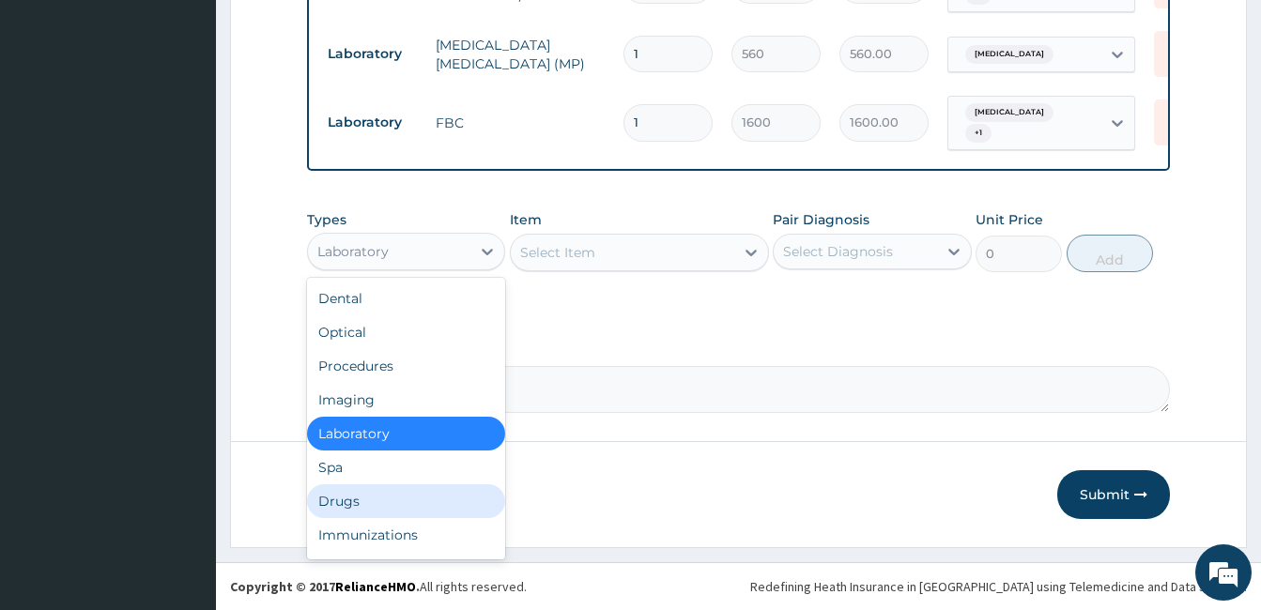
drag, startPoint x: 325, startPoint y: 493, endPoint x: 428, endPoint y: 467, distance: 106.5
click at [326, 495] on div "Drugs" at bounding box center [406, 501] width 198 height 34
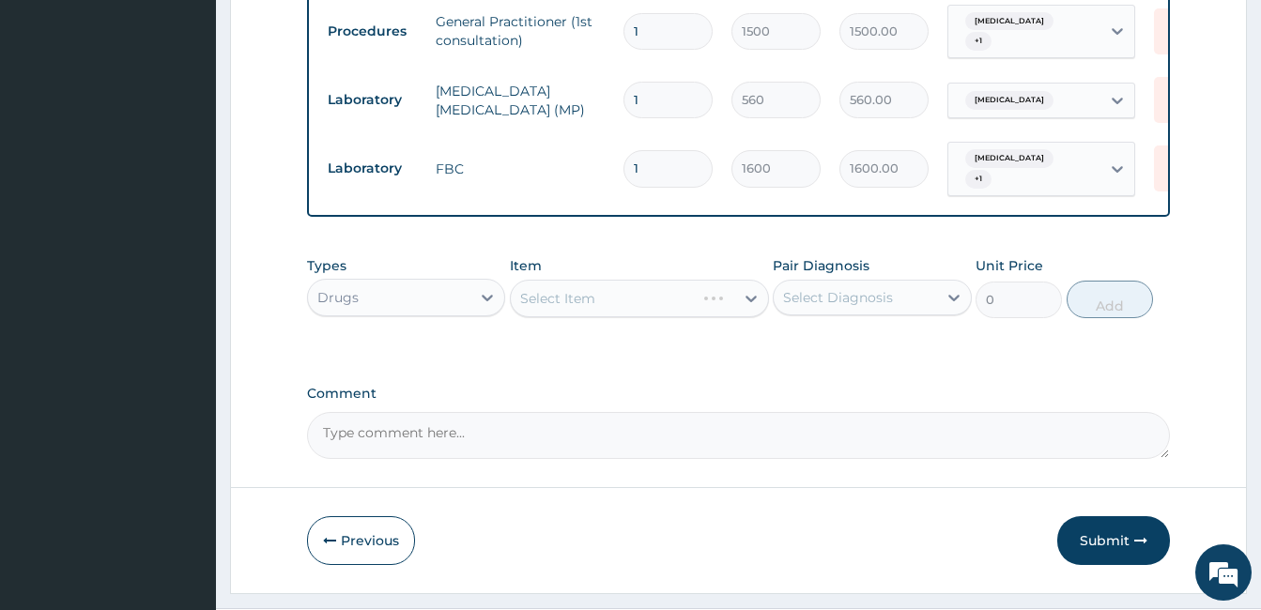
scroll to position [720, 0]
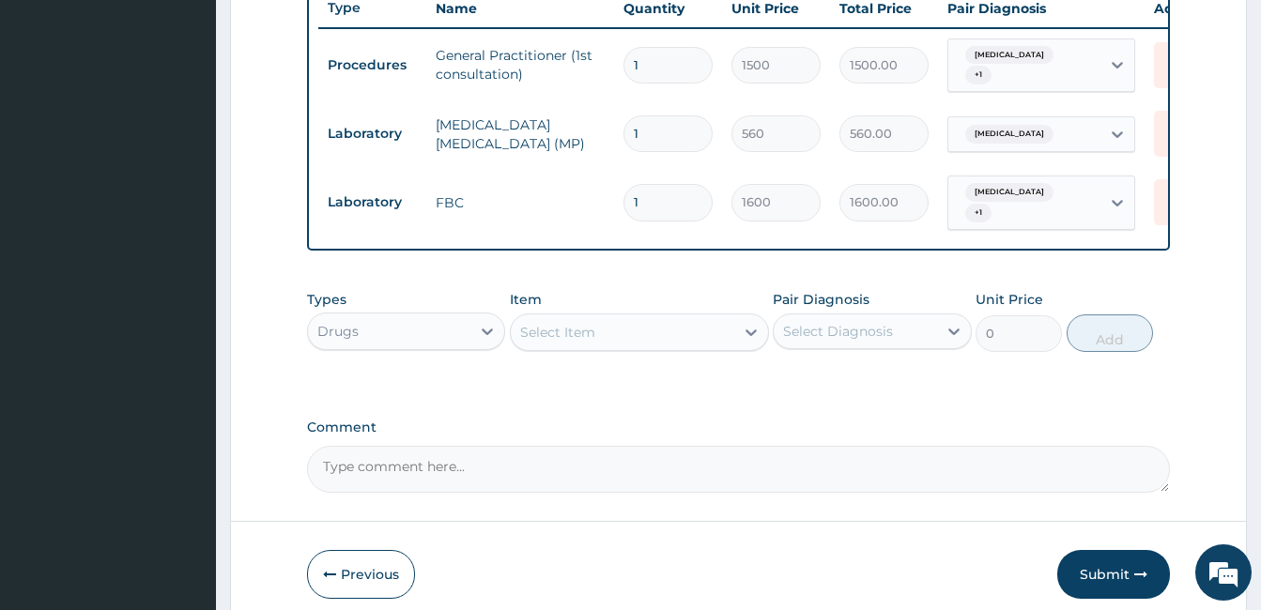
click at [558, 342] on div "Select Item" at bounding box center [557, 332] width 75 height 19
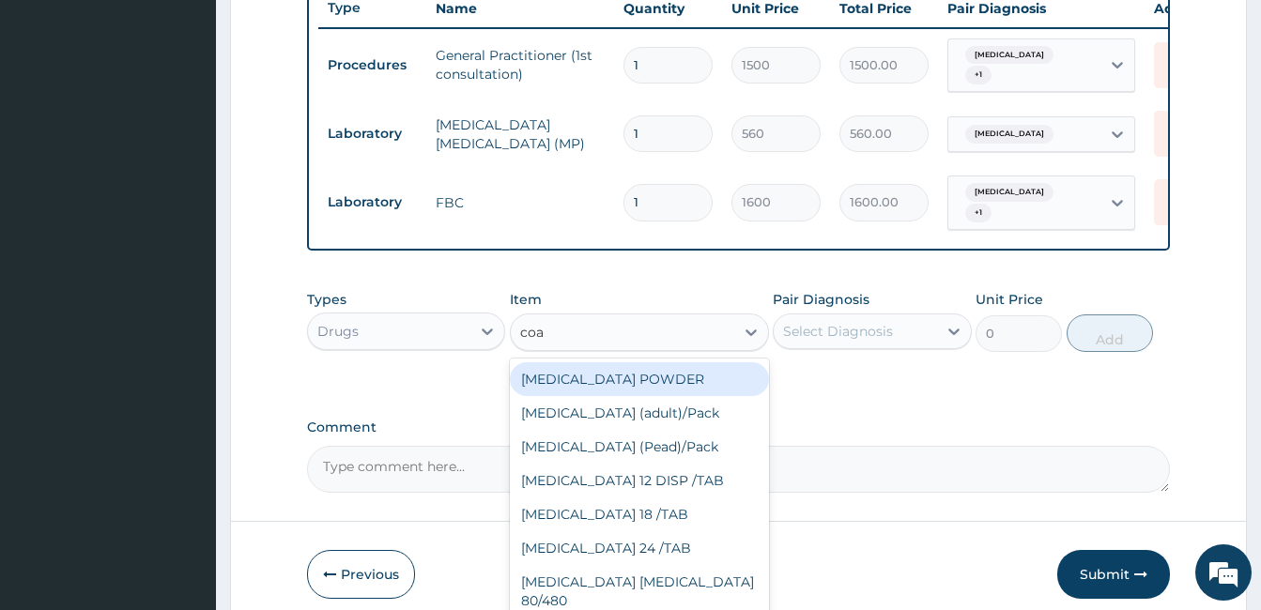
type input "[PERSON_NAME]"
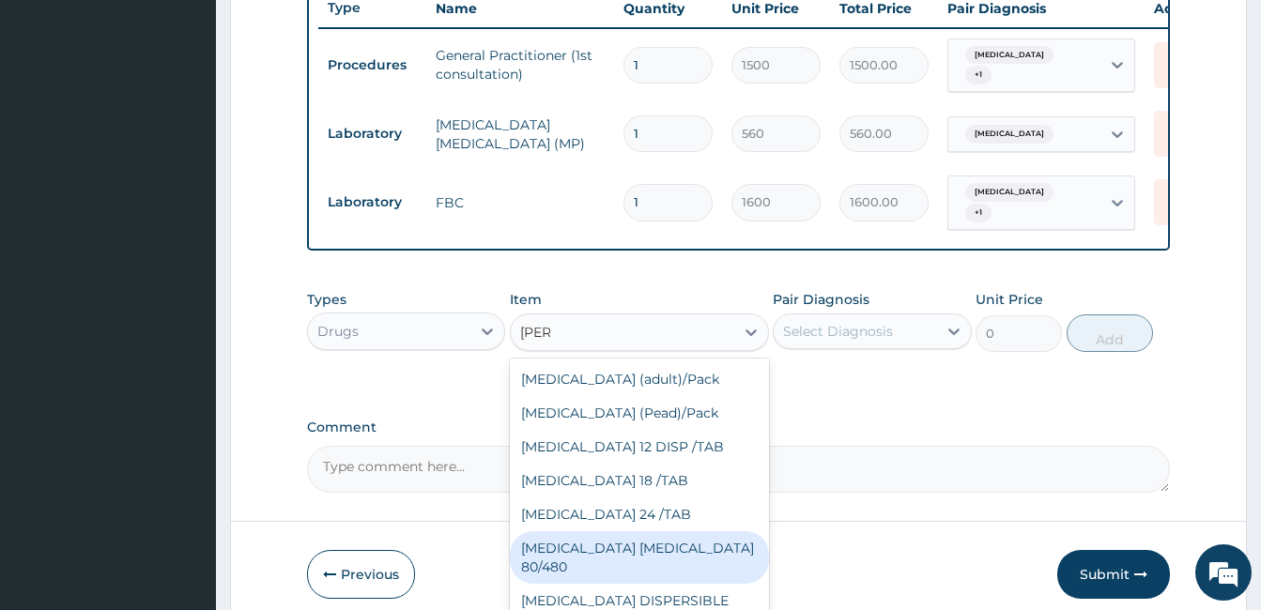
click at [611, 556] on div "[MEDICAL_DATA] [MEDICAL_DATA] 80/480" at bounding box center [639, 557] width 259 height 53
type input "866.25"
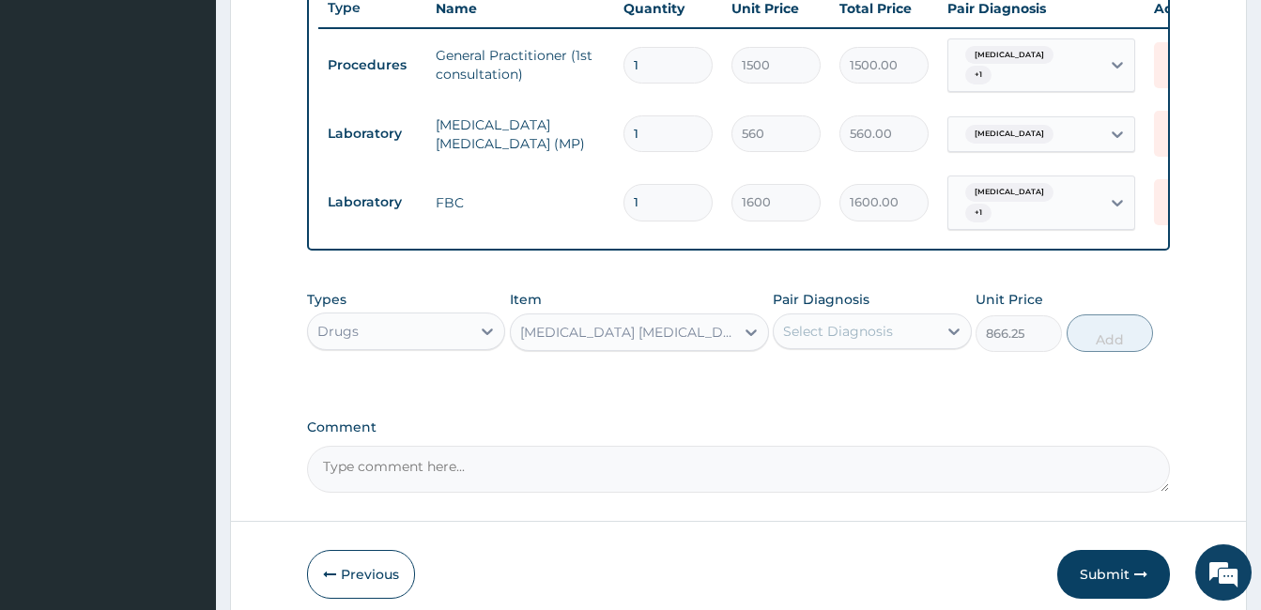
click at [828, 333] on div "Select Diagnosis" at bounding box center [854, 331] width 162 height 30
drag, startPoint x: 856, startPoint y: 390, endPoint x: 971, endPoint y: 371, distance: 117.1
click at [860, 387] on label "[MEDICAL_DATA]" at bounding box center [861, 377] width 116 height 19
checkbox input "true"
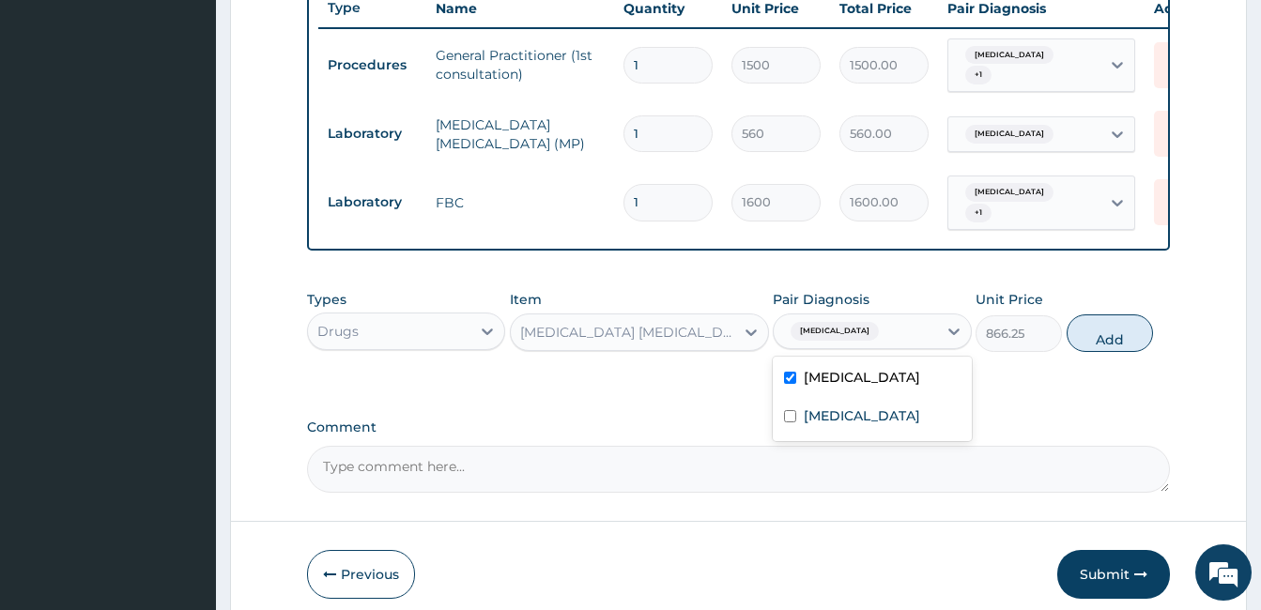
click at [1091, 342] on button "Add" at bounding box center [1109, 333] width 86 height 38
type input "0"
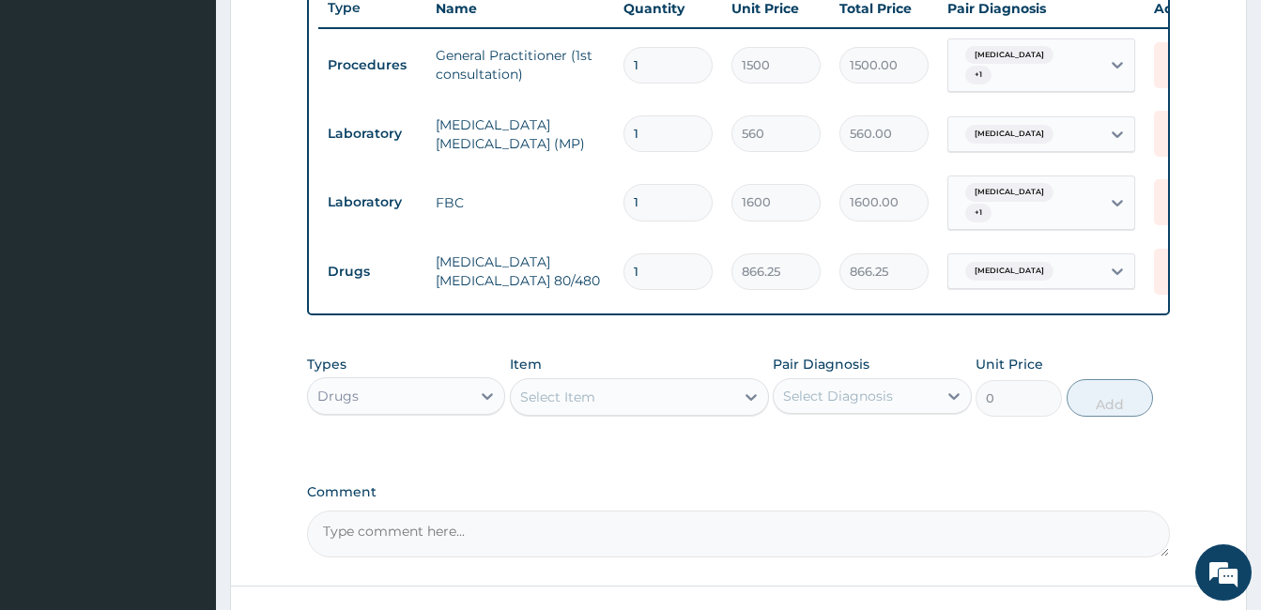
type input "0.00"
type input "6"
type input "5197.50"
type input "6"
click at [560, 406] on div "Select Item" at bounding box center [557, 397] width 75 height 19
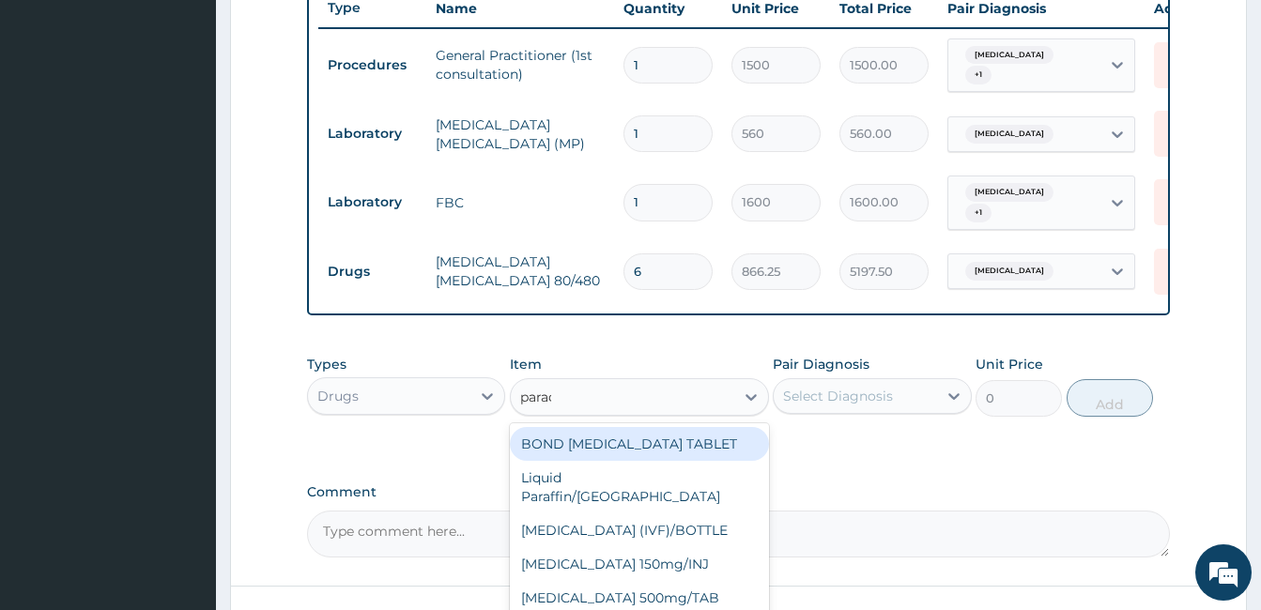
type input "parace"
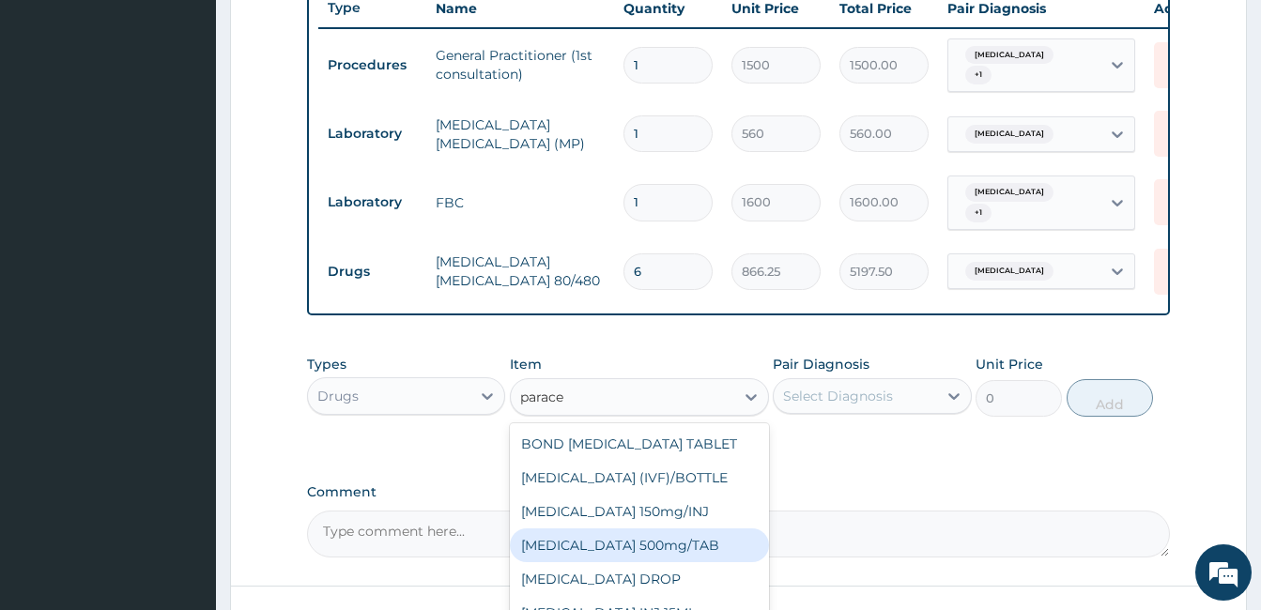
click at [690, 558] on div "[MEDICAL_DATA] 500mg/TAB" at bounding box center [639, 545] width 259 height 34
type input "5.25"
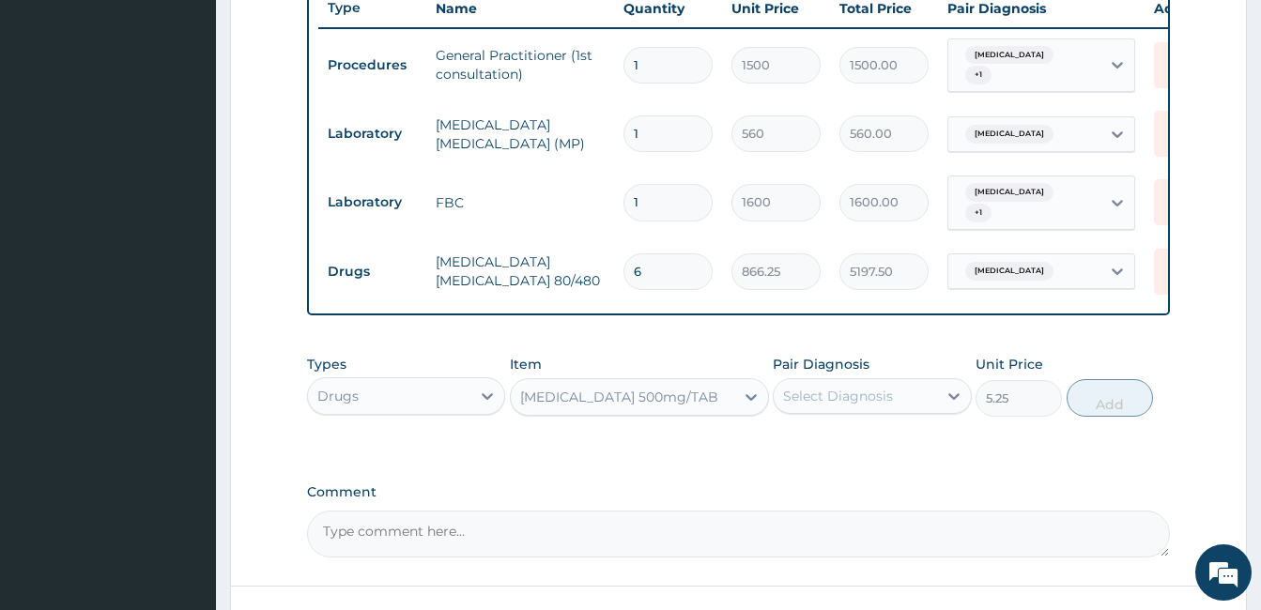
click at [839, 411] on div "Select Diagnosis" at bounding box center [854, 396] width 162 height 30
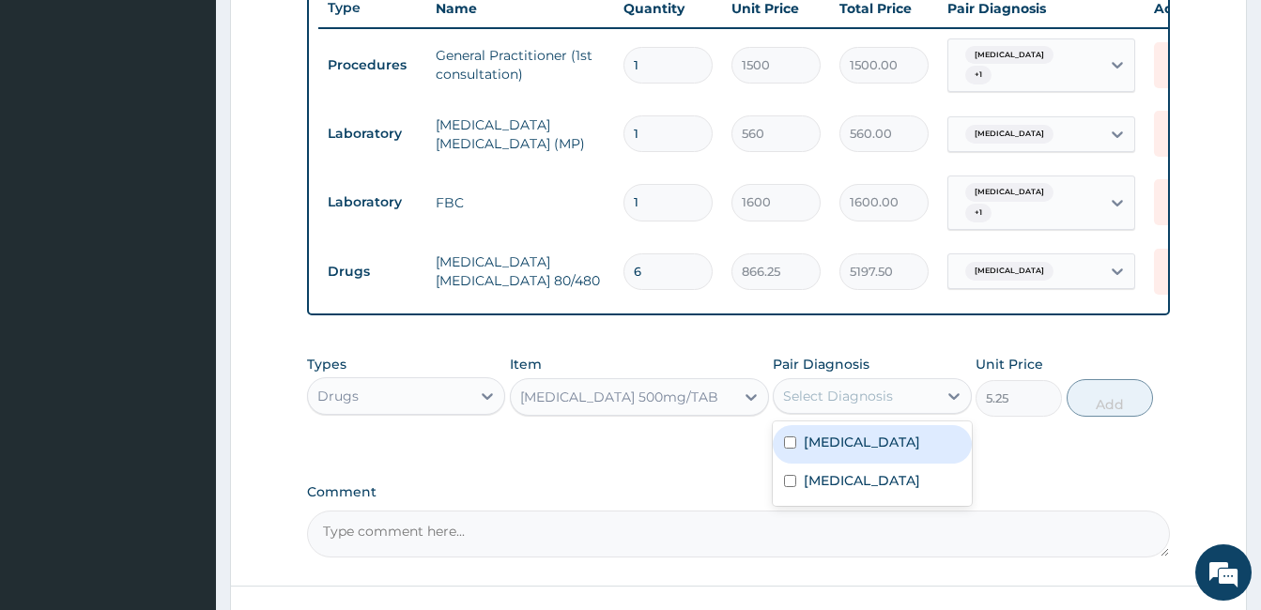
drag, startPoint x: 849, startPoint y: 455, endPoint x: 838, endPoint y: 493, distance: 38.9
click at [849, 451] on label "[MEDICAL_DATA]" at bounding box center [861, 442] width 116 height 19
checkbox input "true"
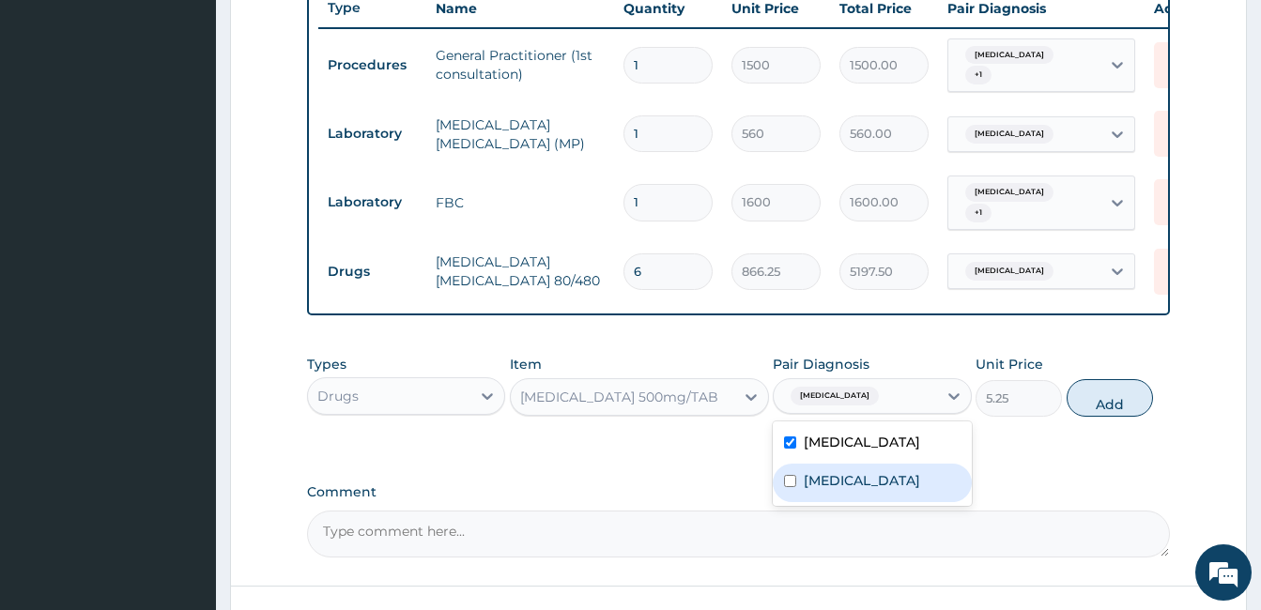
drag, startPoint x: 838, startPoint y: 493, endPoint x: 1072, endPoint y: 436, distance: 240.4
click at [839, 490] on label "[MEDICAL_DATA]" at bounding box center [861, 480] width 116 height 19
checkbox input "true"
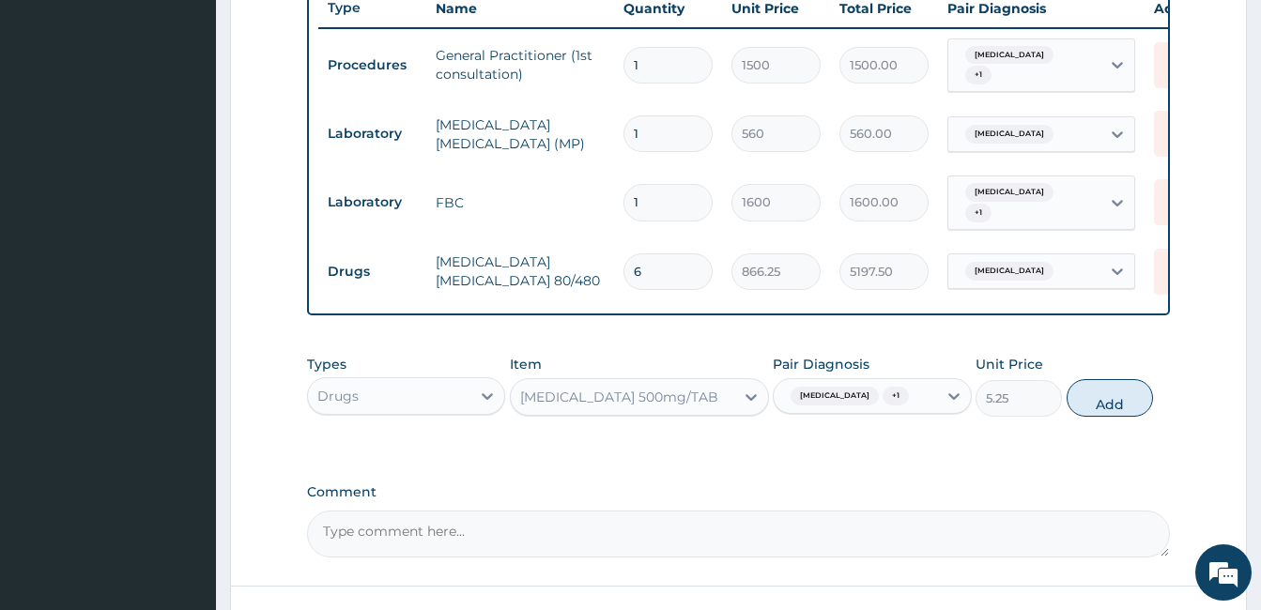
click at [1130, 426] on div "Types Drugs Item [MEDICAL_DATA] 500mg/TAB Pair Diagnosis [MEDICAL_DATA] + 1 Uni…" at bounding box center [738, 385] width 863 height 81
click at [1112, 417] on button "Add" at bounding box center [1109, 398] width 86 height 38
type input "0"
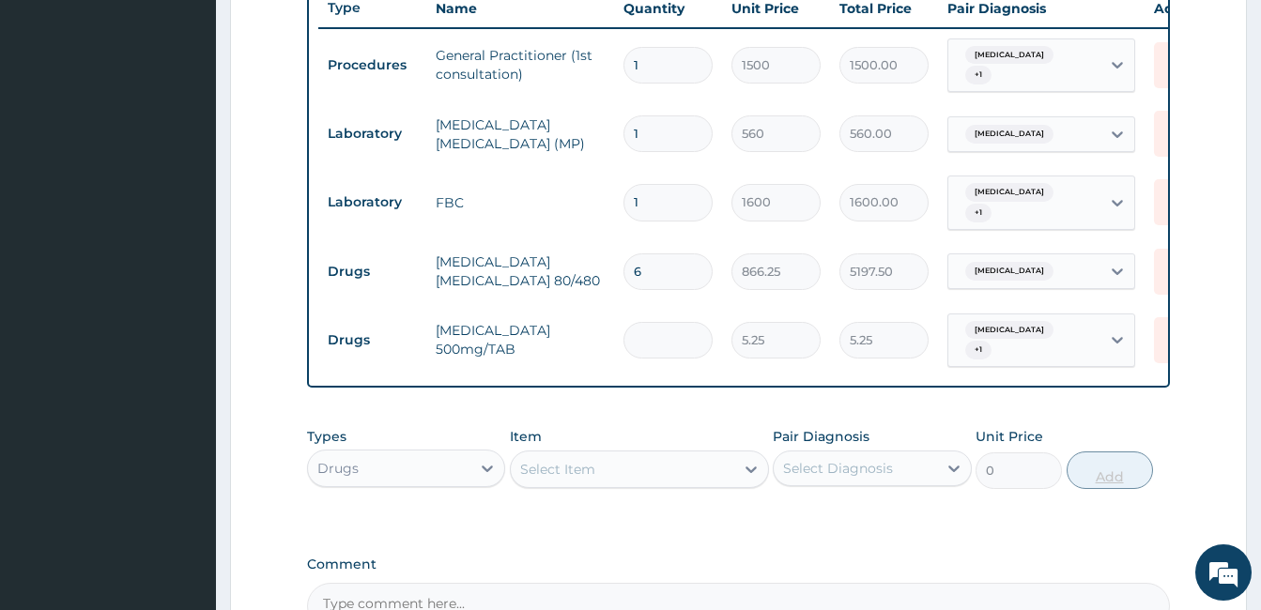
type input "0.00"
type input "2"
type input "10.50"
type input "24"
type input "126.00"
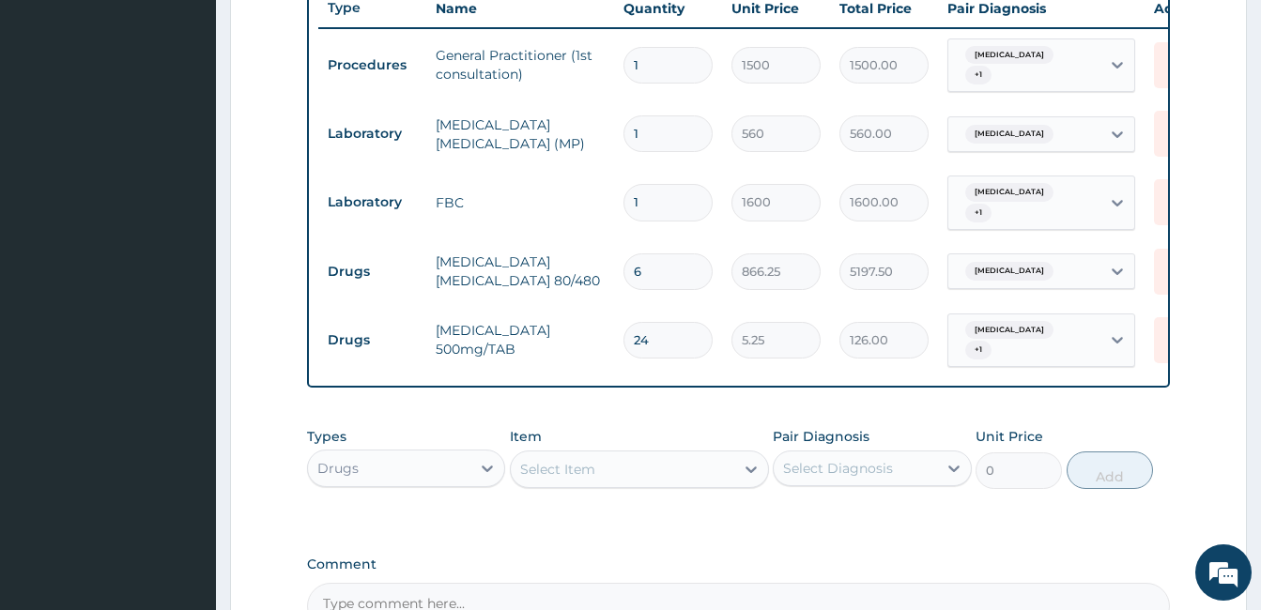
type input "24"
click at [1155, 421] on div "PA Code / Prescription Code Enter Code(Secondary Care Only) Encounter Date [DAT…" at bounding box center [738, 44] width 863 height 1170
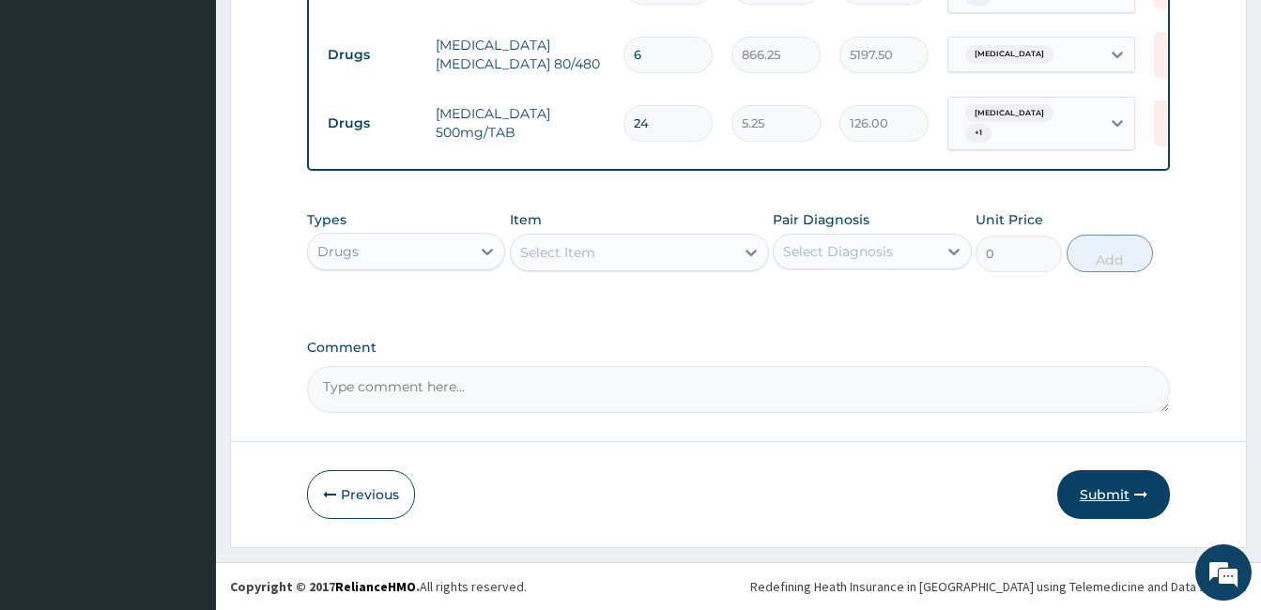
click at [1104, 497] on button "Submit" at bounding box center [1113, 494] width 113 height 49
